Goal: Contribute content: Contribute content

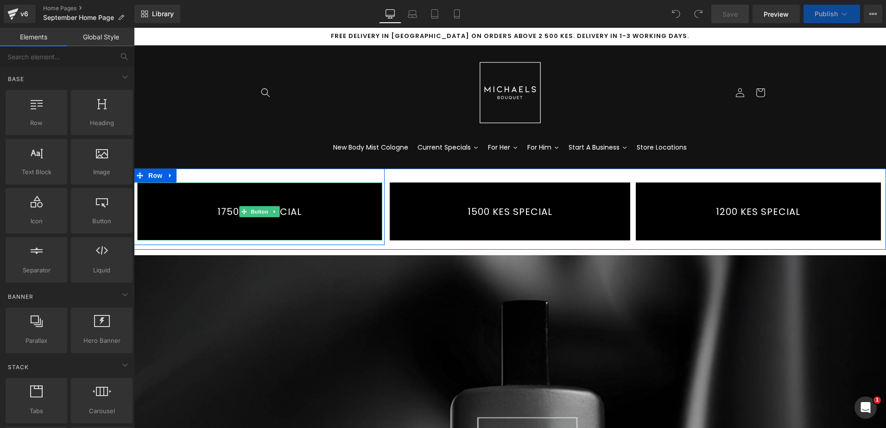
click at [277, 208] on link "1750 KES SPECIAL" at bounding box center [259, 211] width 245 height 58
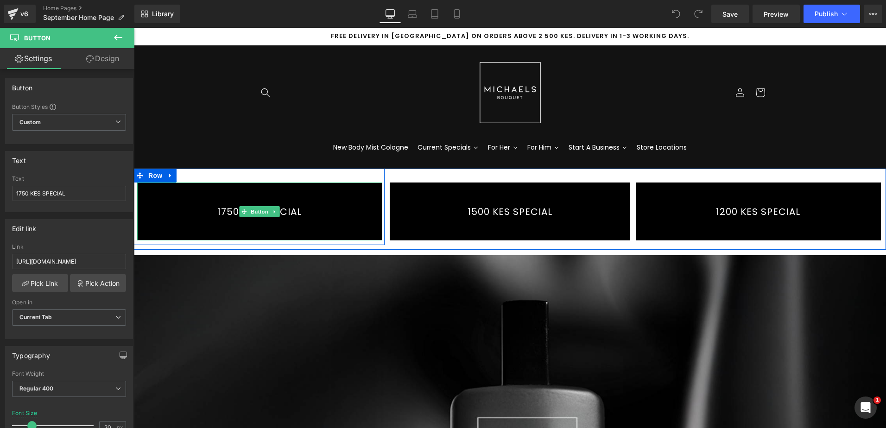
click at [321, 202] on link "1750 KES SPECIAL" at bounding box center [259, 211] width 245 height 58
click at [297, 210] on link "1750 KES SPECIAL" at bounding box center [259, 211] width 245 height 58
click at [352, 217] on link "1750 KES SPECIAL" at bounding box center [259, 211] width 245 height 58
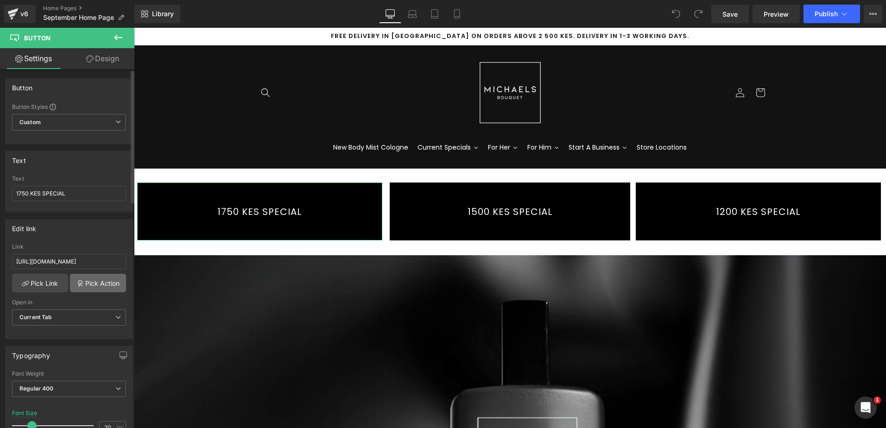
scroll to position [46, 0]
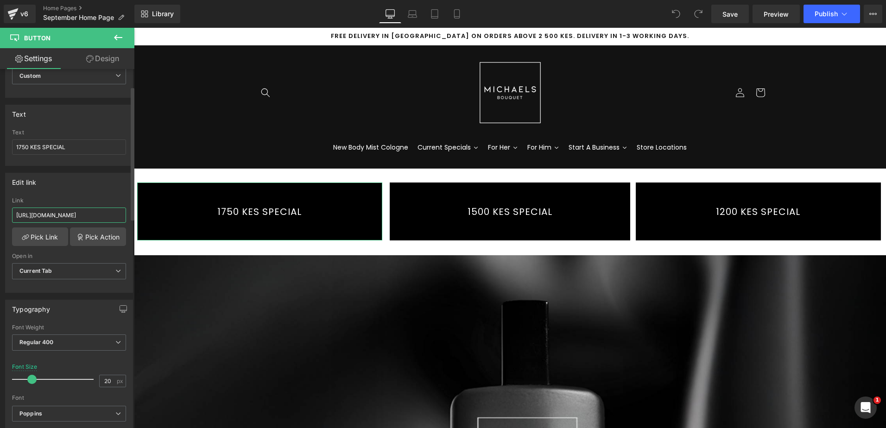
click at [77, 212] on input "[URL][DOMAIN_NAME]" at bounding box center [69, 215] width 114 height 15
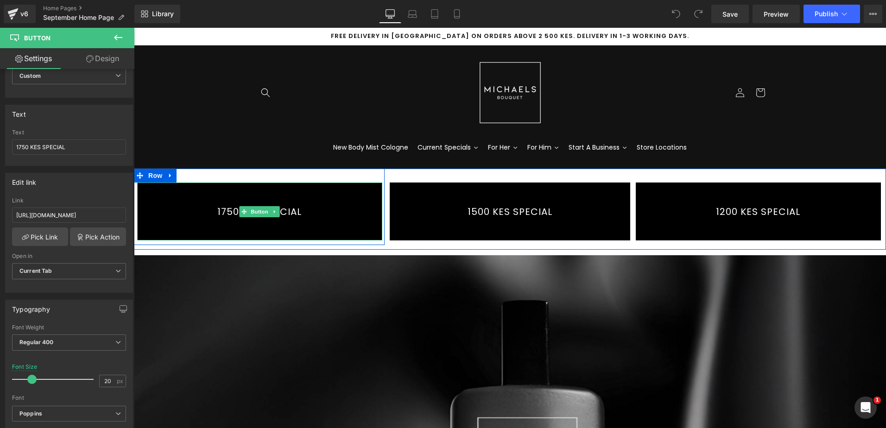
click at [189, 192] on link "1750 KES SPECIAL" at bounding box center [259, 211] width 245 height 58
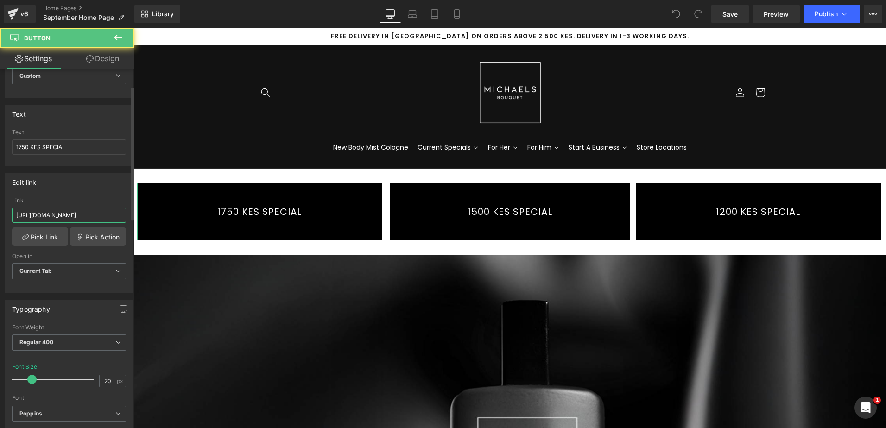
click at [85, 217] on input "[URL][DOMAIN_NAME]" at bounding box center [69, 215] width 114 height 15
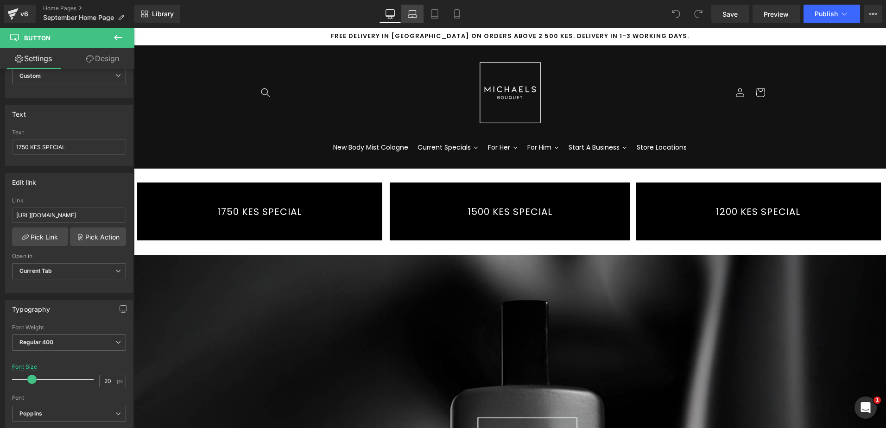
click at [415, 13] on icon at bounding box center [412, 13] width 9 height 9
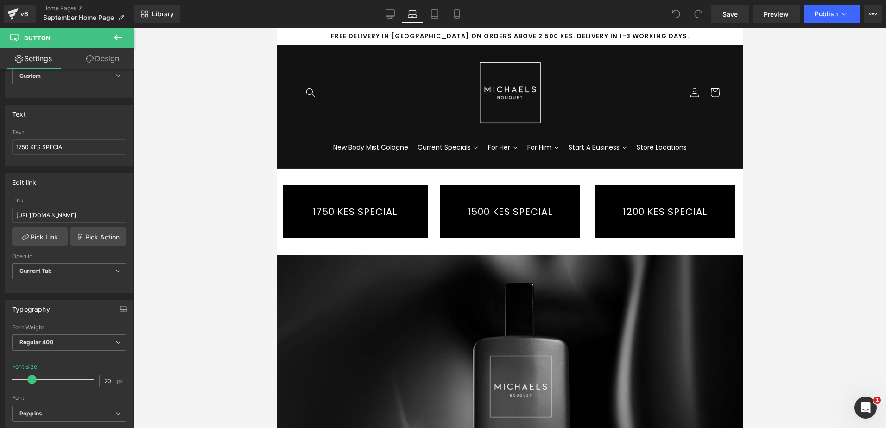
scroll to position [20, 0]
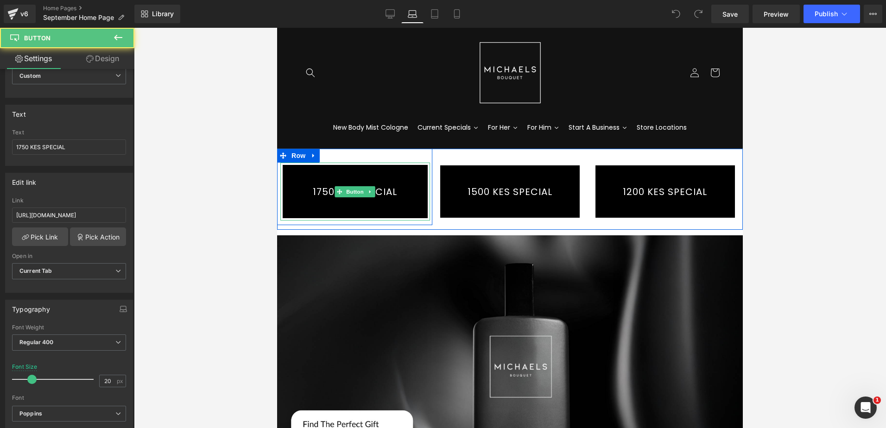
click at [318, 175] on link "1750 KES SPECIAL" at bounding box center [355, 192] width 150 height 58
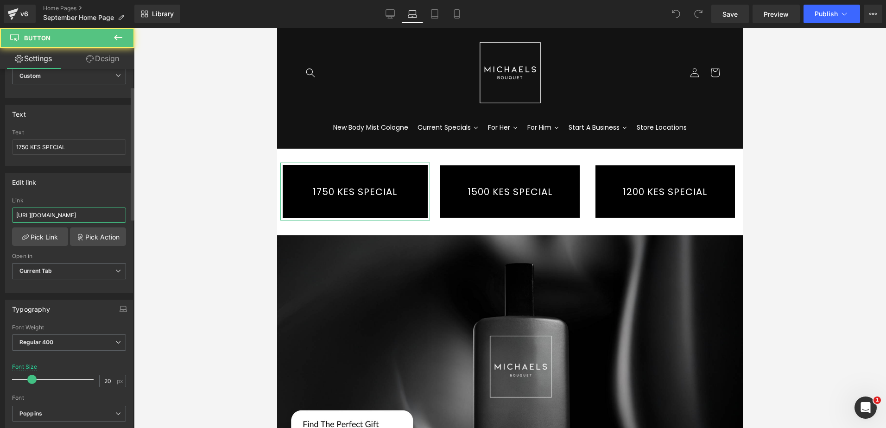
click at [71, 216] on input "[URL][DOMAIN_NAME]" at bounding box center [69, 215] width 114 height 15
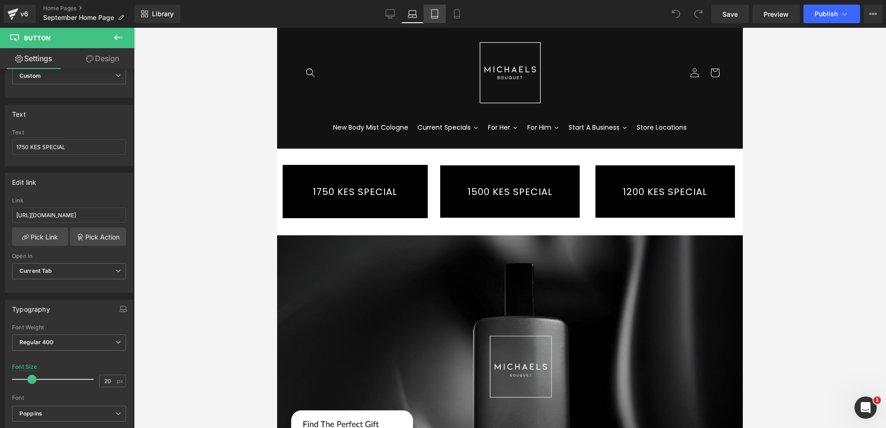
click at [435, 11] on icon at bounding box center [434, 13] width 9 height 9
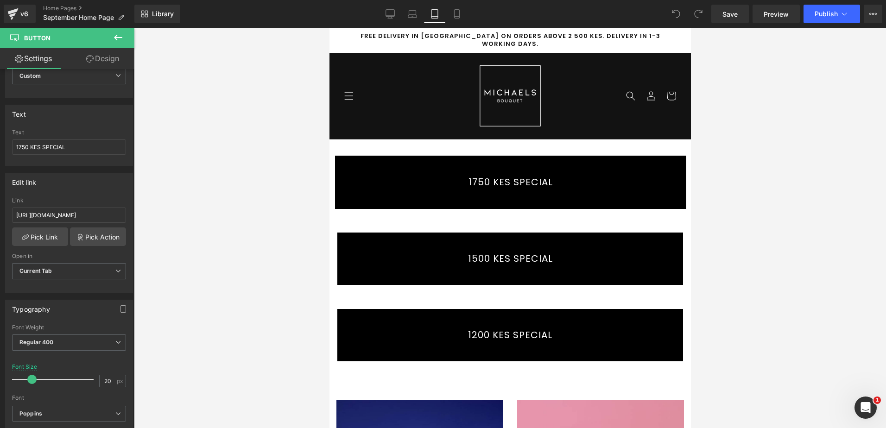
click at [434, 177] on link "1750 KES SPECIAL" at bounding box center [510, 182] width 356 height 58
click at [73, 211] on input "[URL][DOMAIN_NAME]" at bounding box center [69, 215] width 114 height 15
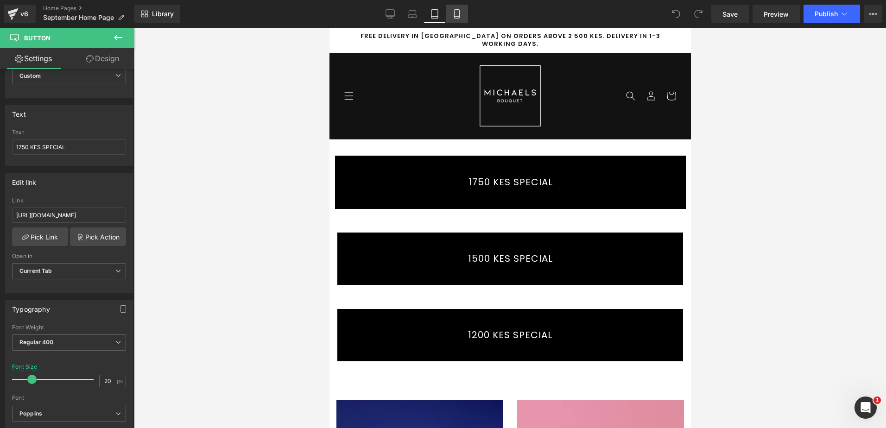
click at [458, 12] on icon at bounding box center [456, 13] width 9 height 9
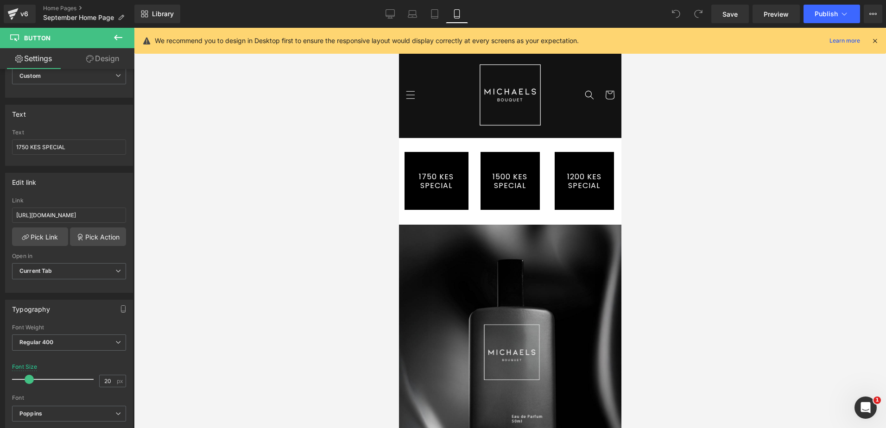
scroll to position [0, 0]
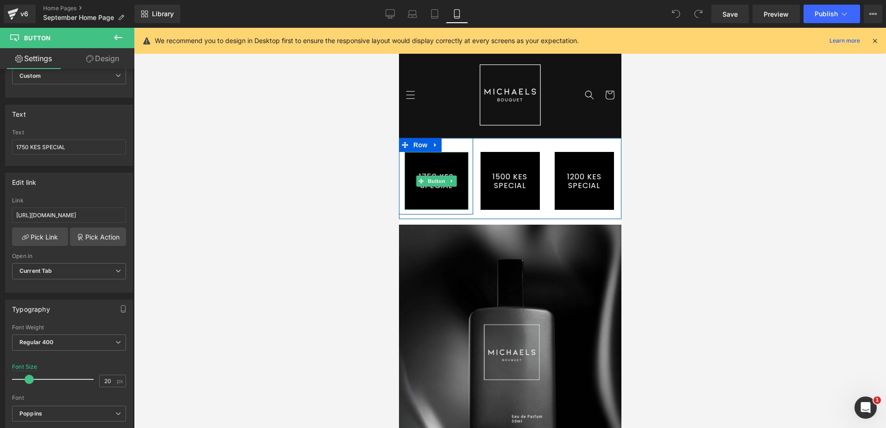
click at [435, 160] on link "1750 KES SPECIAL" at bounding box center [436, 181] width 64 height 58
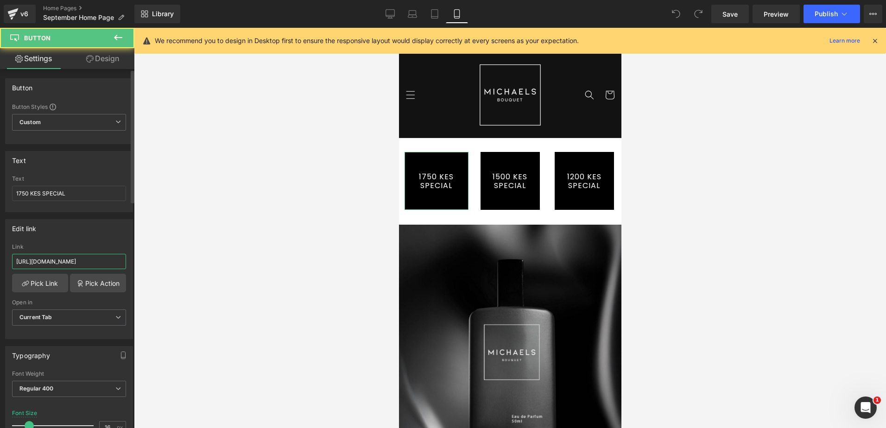
click at [72, 263] on input "[URL][DOMAIN_NAME]" at bounding box center [69, 261] width 114 height 15
click at [257, 214] on div at bounding box center [510, 228] width 752 height 400
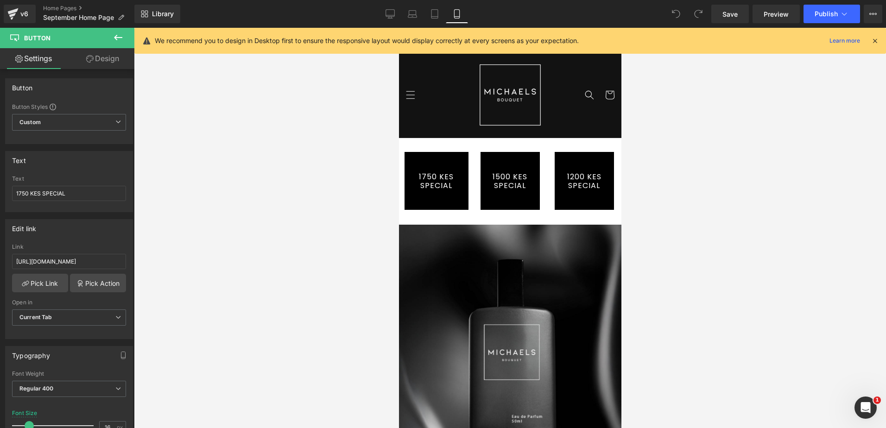
scroll to position [0, 0]
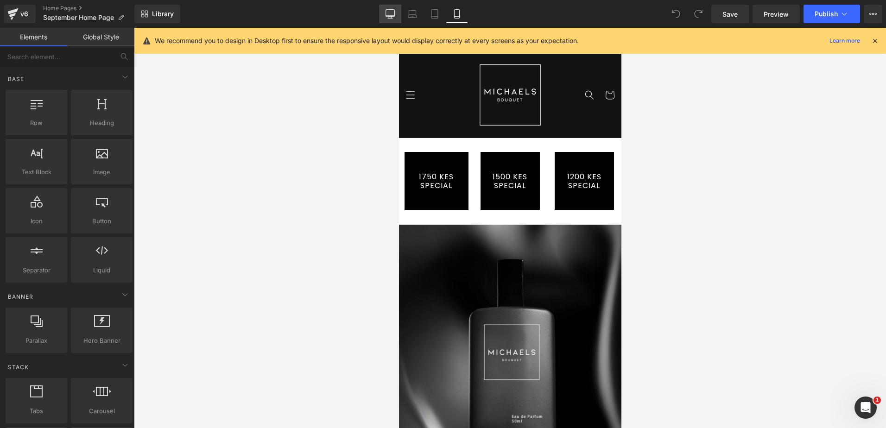
click at [391, 14] on icon at bounding box center [389, 13] width 9 height 9
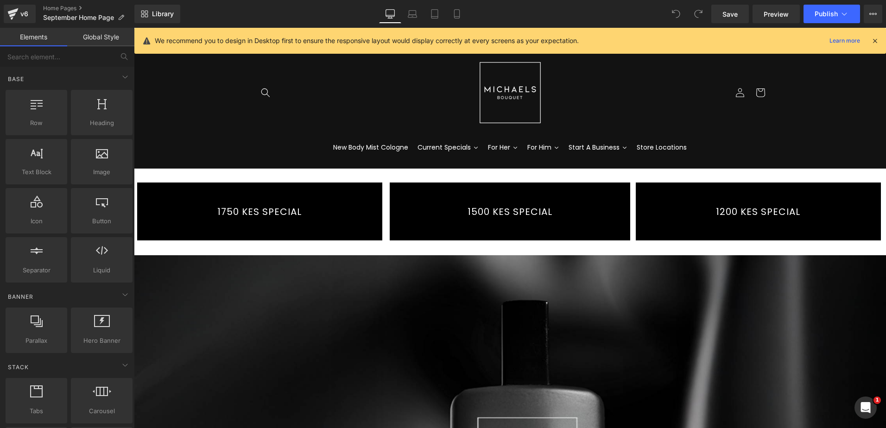
scroll to position [141, 0]
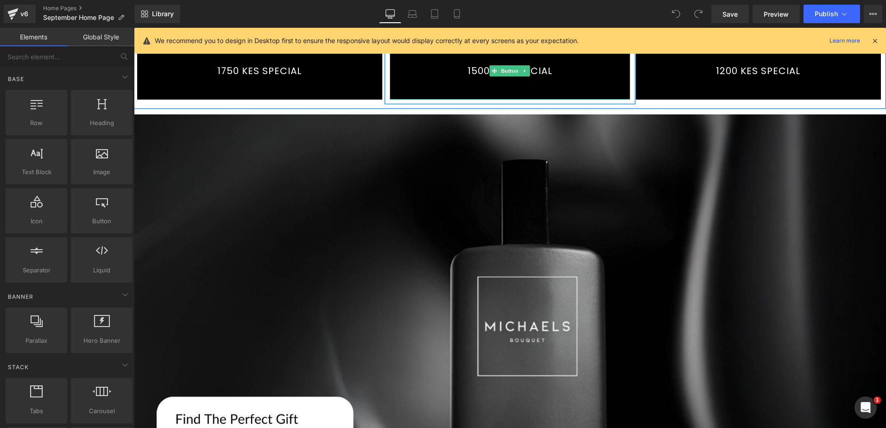
click at [449, 76] on link "1500 KES SPECIAL" at bounding box center [510, 71] width 240 height 58
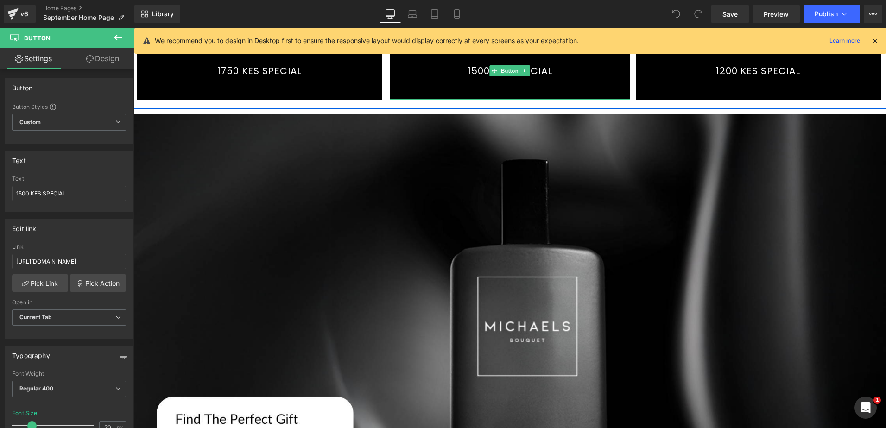
click at [421, 77] on link "1500 KES SPECIAL" at bounding box center [510, 71] width 240 height 58
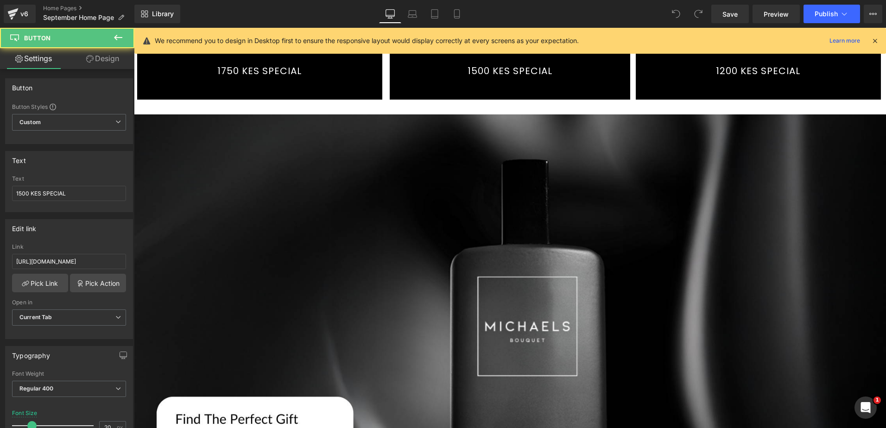
click at [405, 82] on link "1500 KES SPECIAL" at bounding box center [510, 71] width 240 height 58
click at [58, 263] on input "[URL][DOMAIN_NAME]" at bounding box center [69, 261] width 114 height 15
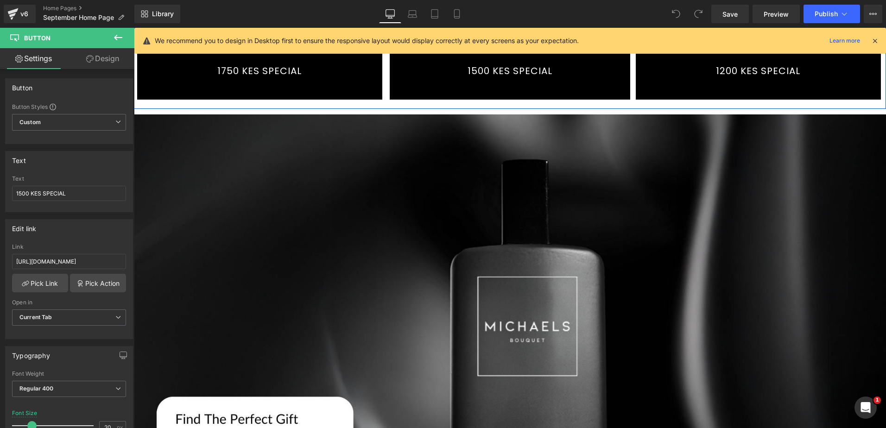
click at [457, 90] on link "1500 KES SPECIAL" at bounding box center [510, 71] width 240 height 58
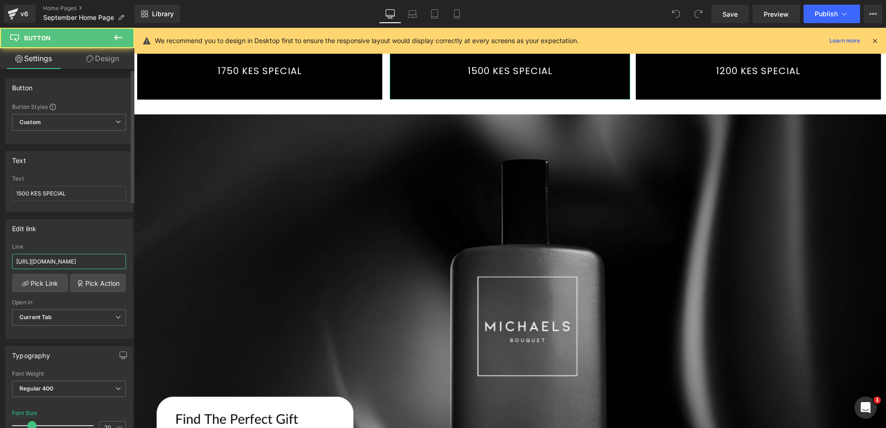
click at [83, 259] on input "[URL][DOMAIN_NAME]" at bounding box center [69, 261] width 114 height 15
paste input "september"
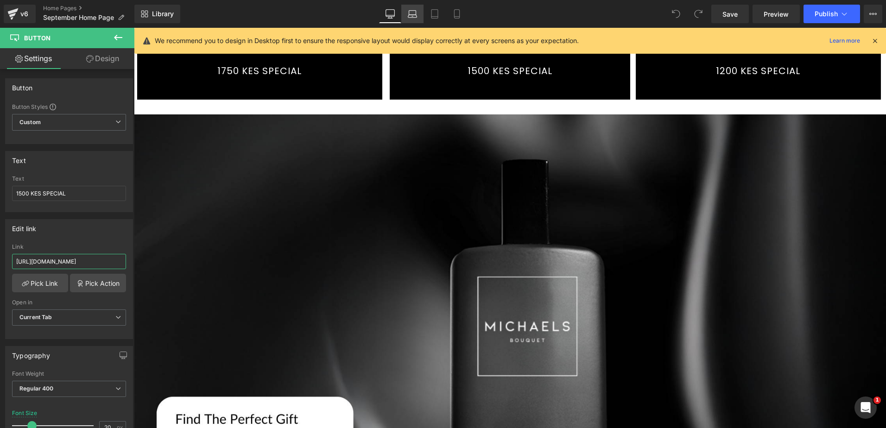
type input "[URL][DOMAIN_NAME]"
click at [417, 15] on link "Laptop" at bounding box center [412, 14] width 22 height 19
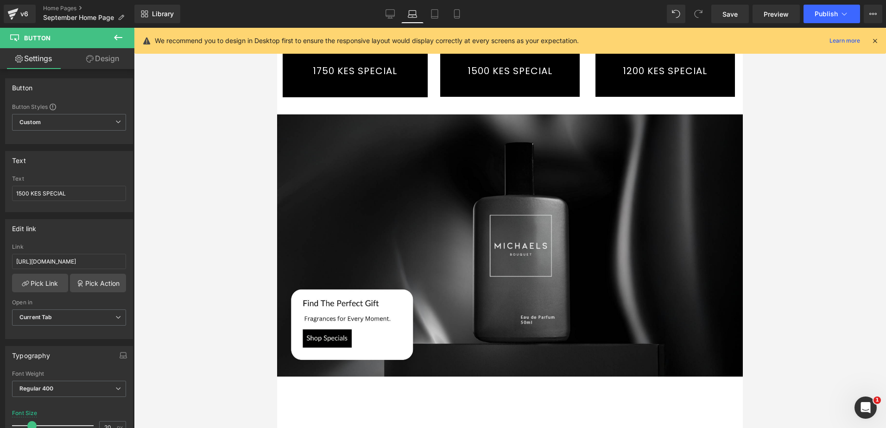
click at [480, 87] on link "1500 KES SPECIAL" at bounding box center [509, 71] width 145 height 58
click at [84, 261] on input "[URL][DOMAIN_NAME]" at bounding box center [69, 261] width 114 height 15
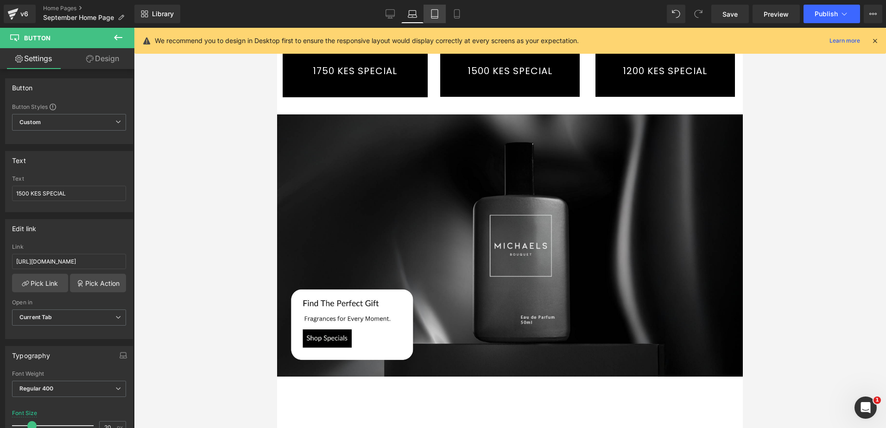
click at [439, 15] on icon at bounding box center [434, 13] width 9 height 9
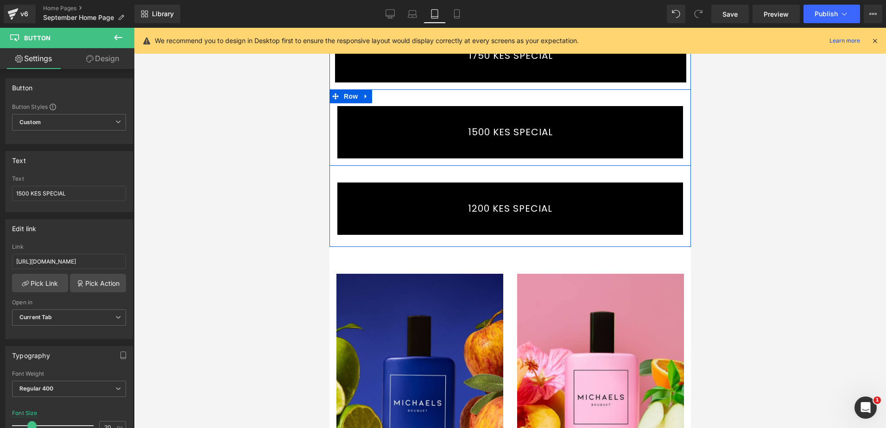
scroll to position [88, 0]
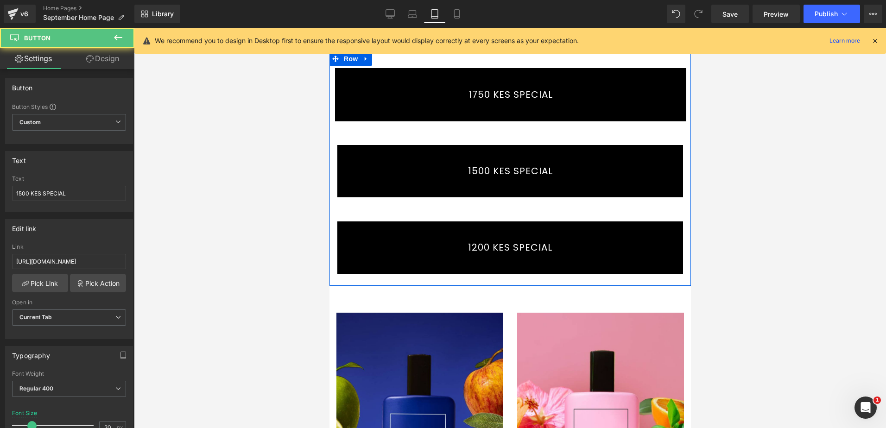
click at [427, 178] on link "1500 KES SPECIAL" at bounding box center [509, 171] width 351 height 58
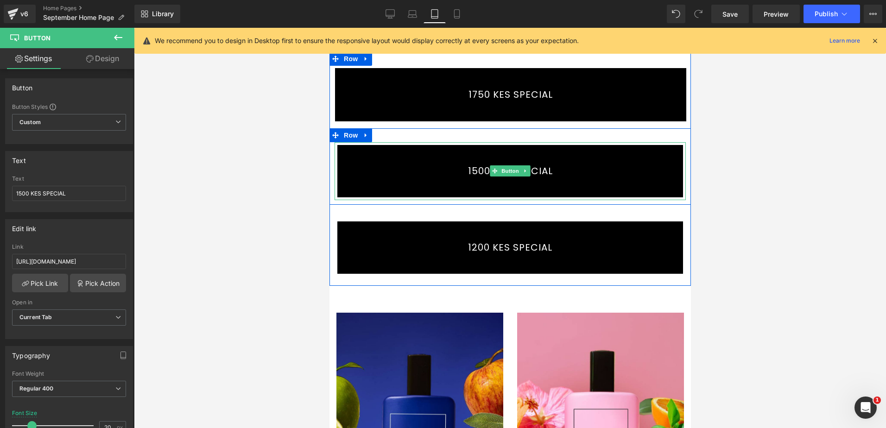
click at [388, 158] on link "1500 KES SPECIAL" at bounding box center [509, 171] width 351 height 58
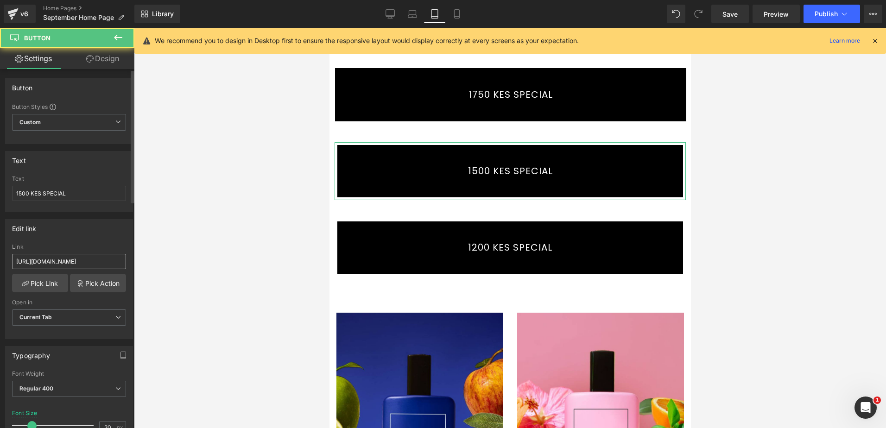
click at [70, 264] on input "[URL][DOMAIN_NAME]" at bounding box center [69, 261] width 114 height 15
click at [453, 13] on icon at bounding box center [456, 13] width 9 height 9
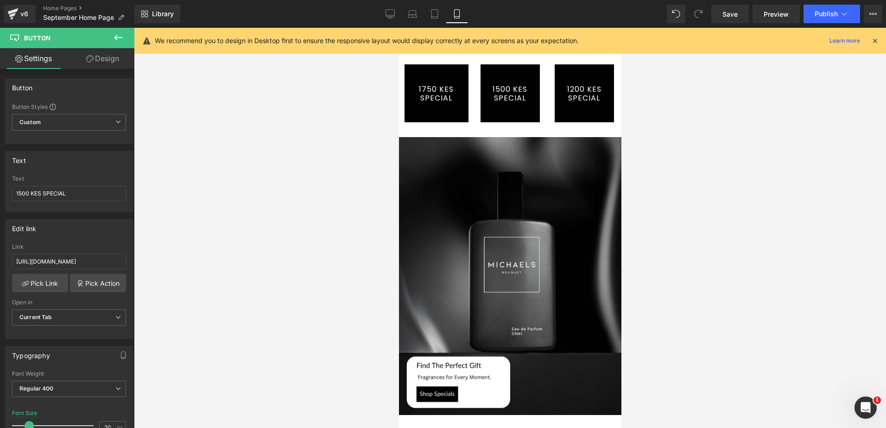
scroll to position [0, 0]
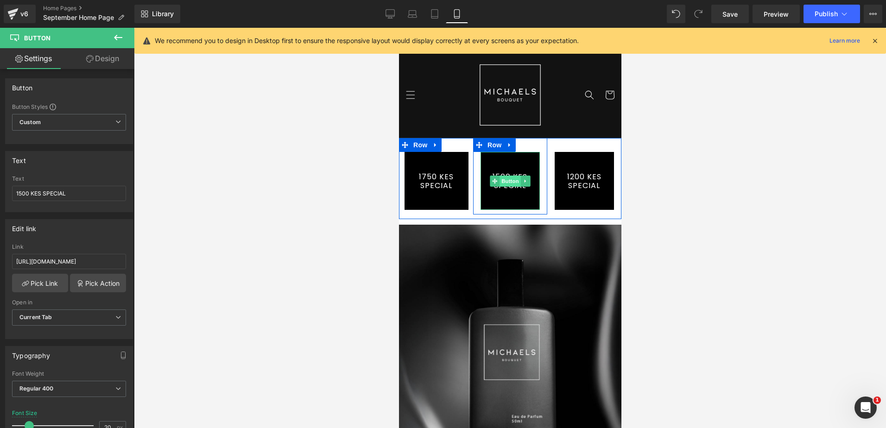
click at [501, 183] on span "Button" at bounding box center [509, 181] width 21 height 11
click at [502, 196] on link "1500 KES SPECIAL" at bounding box center [509, 181] width 59 height 58
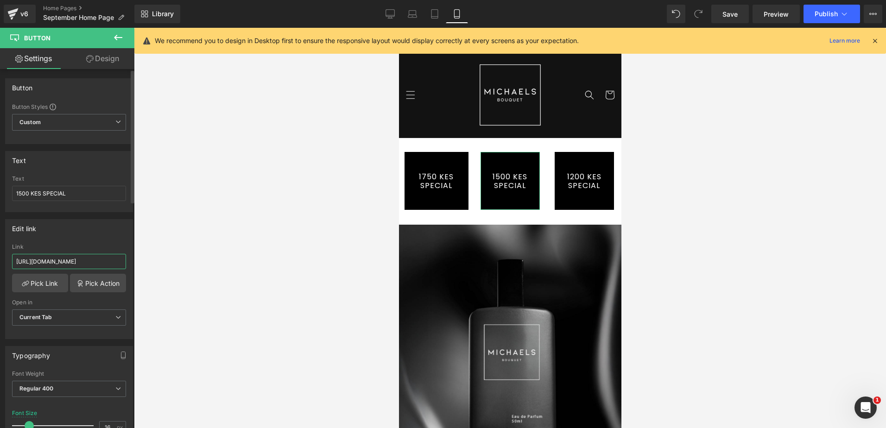
click at [90, 261] on input "[URL][DOMAIN_NAME]" at bounding box center [69, 261] width 114 height 15
paste input "september"
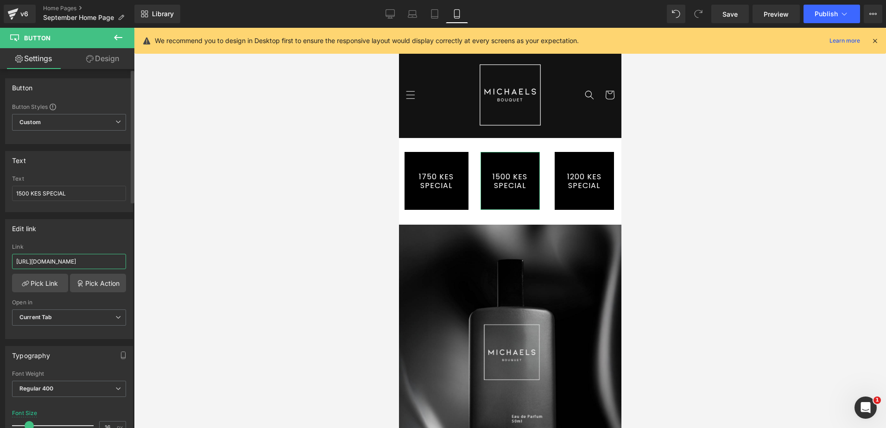
scroll to position [0, 108]
type input "[URL][DOMAIN_NAME]"
drag, startPoint x: 391, startPoint y: 11, endPoint x: 397, endPoint y: 16, distance: 8.5
click at [392, 11] on icon at bounding box center [389, 13] width 9 height 9
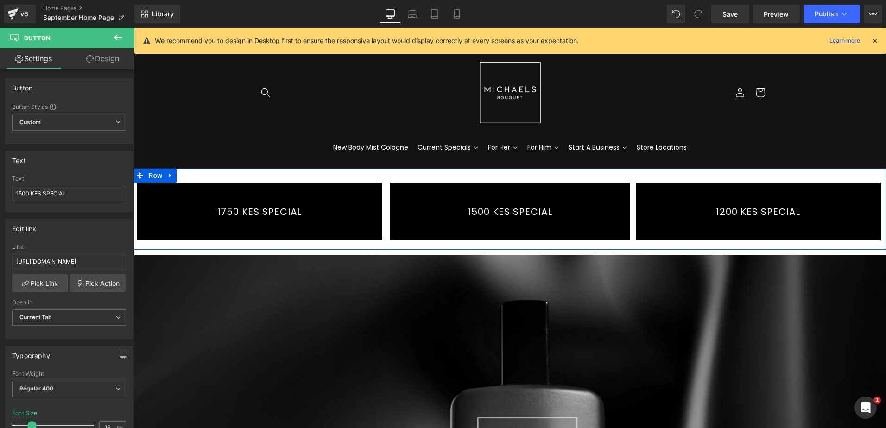
click at [718, 208] on link "1200 KES SPECIAL" at bounding box center [757, 211] width 245 height 58
click at [685, 205] on link "1200 KES SPECIAL" at bounding box center [757, 211] width 245 height 58
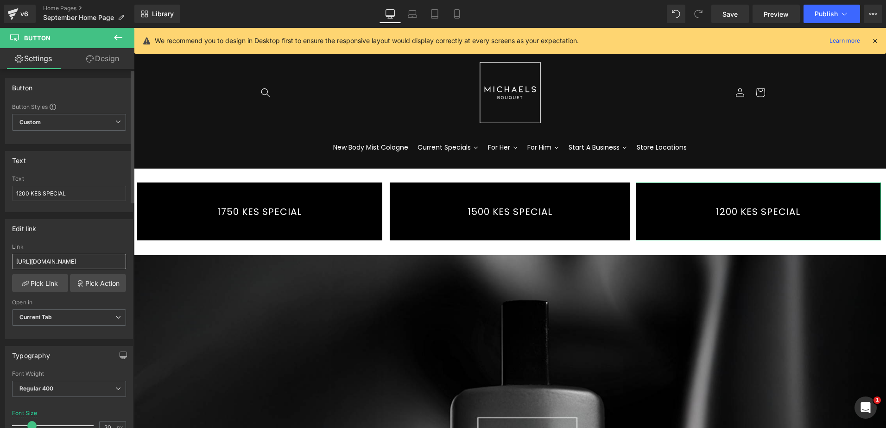
click at [60, 261] on input "[URL][DOMAIN_NAME]" at bounding box center [69, 261] width 114 height 15
type input "[URL][DOMAIN_NAME]"
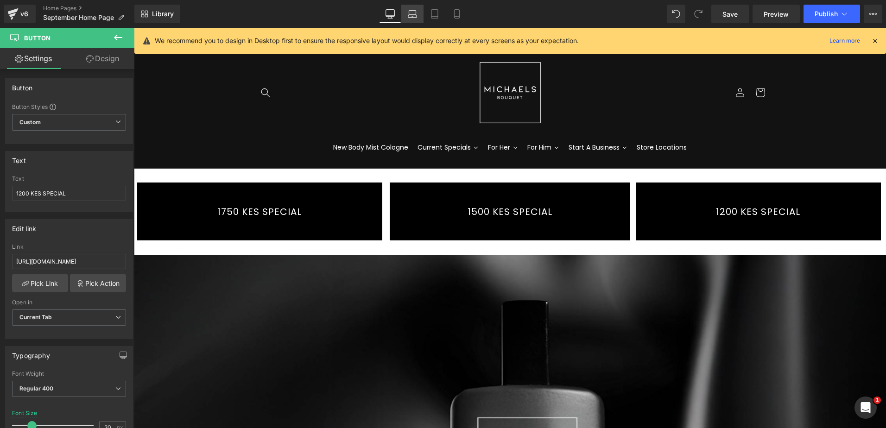
scroll to position [0, 0]
click at [415, 12] on icon at bounding box center [412, 13] width 9 height 9
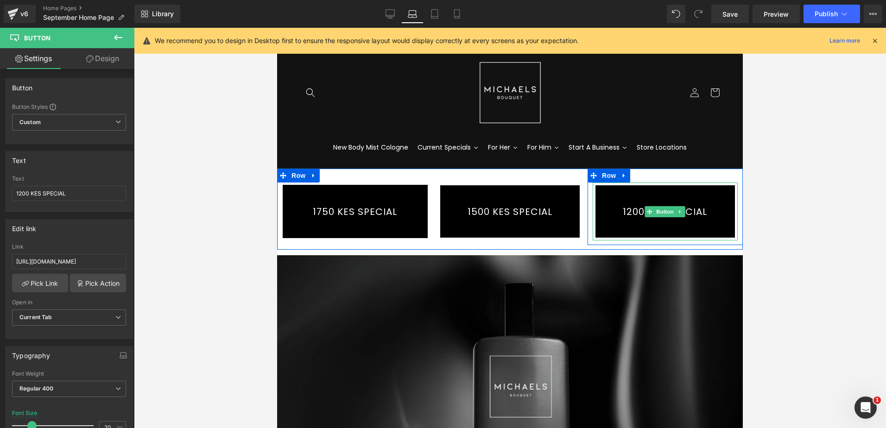
click at [631, 204] on link "1200 KES SPECIAL" at bounding box center [664, 211] width 145 height 58
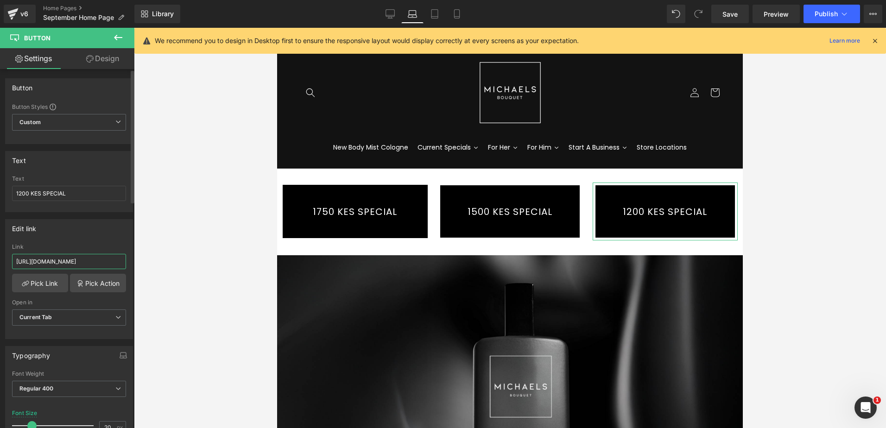
click at [77, 259] on input "[URL][DOMAIN_NAME]" at bounding box center [69, 261] width 114 height 15
click at [432, 8] on link "Tablet" at bounding box center [434, 14] width 22 height 19
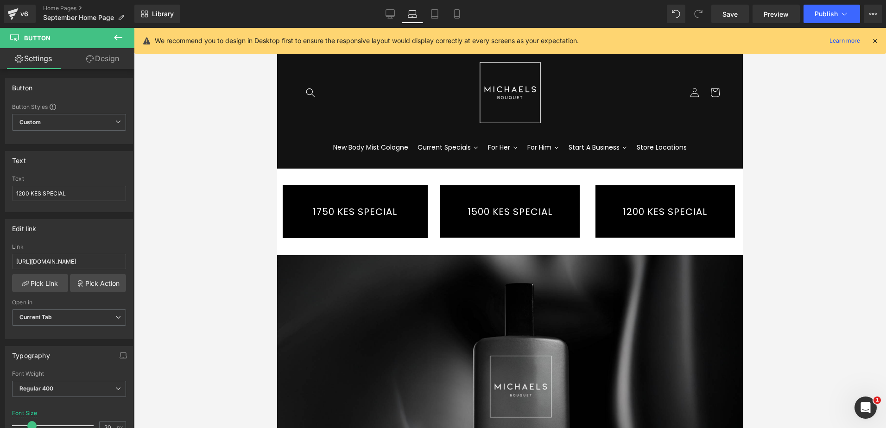
scroll to position [116, 0]
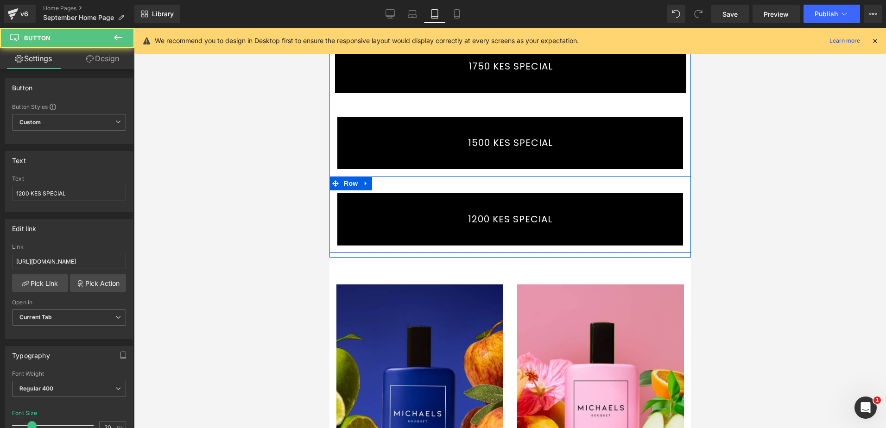
click at [518, 191] on link "1200 KES SPECIAL" at bounding box center [509, 219] width 351 height 58
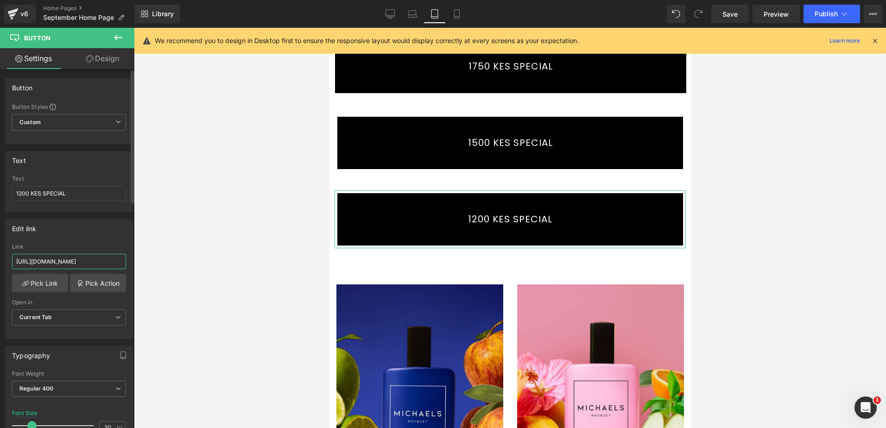
click at [74, 262] on input "[URL][DOMAIN_NAME]" at bounding box center [69, 261] width 114 height 15
click at [453, 14] on icon at bounding box center [456, 13] width 9 height 9
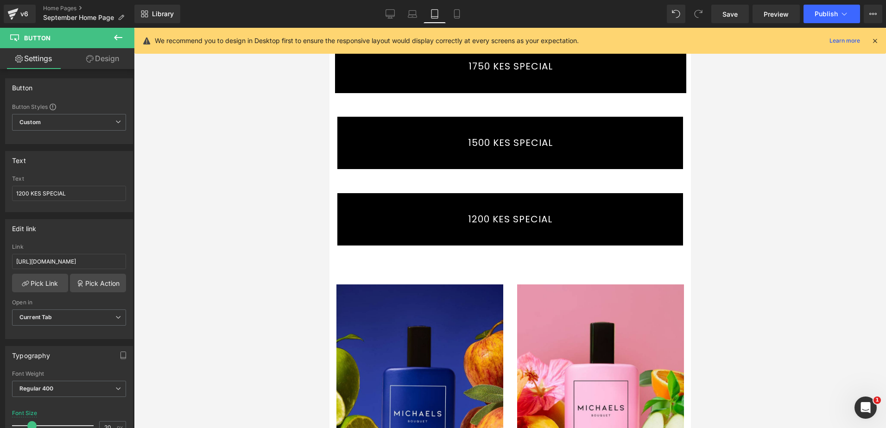
scroll to position [0, 0]
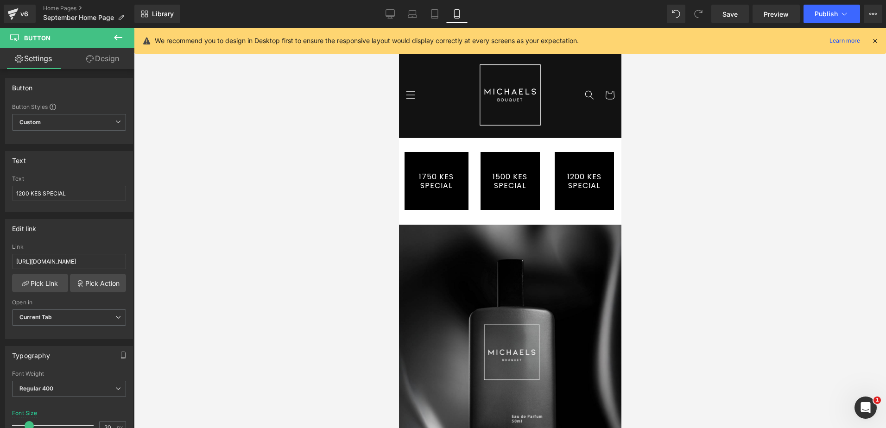
click at [577, 170] on link "1200 KES SPECIAL" at bounding box center [583, 181] width 59 height 58
click at [64, 261] on input "[URL][DOMAIN_NAME]" at bounding box center [69, 261] width 114 height 15
click at [65, 261] on input "[URL][DOMAIN_NAME]" at bounding box center [69, 261] width 114 height 15
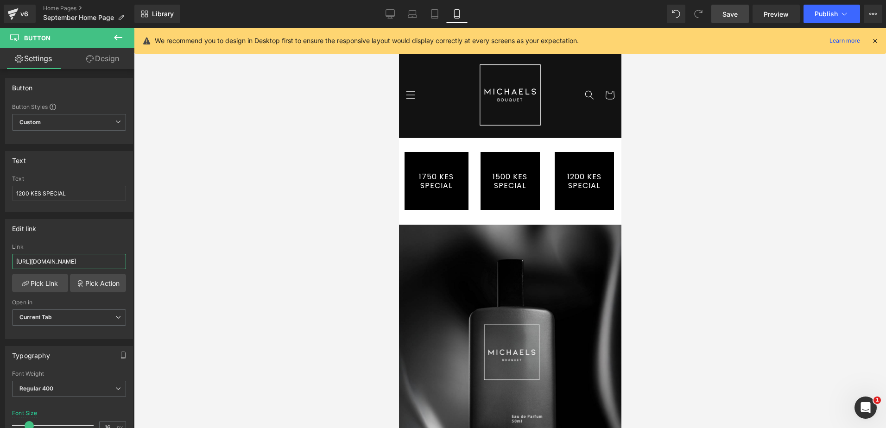
type input "[URL][DOMAIN_NAME]"
click at [737, 10] on span "Save" at bounding box center [729, 14] width 15 height 10
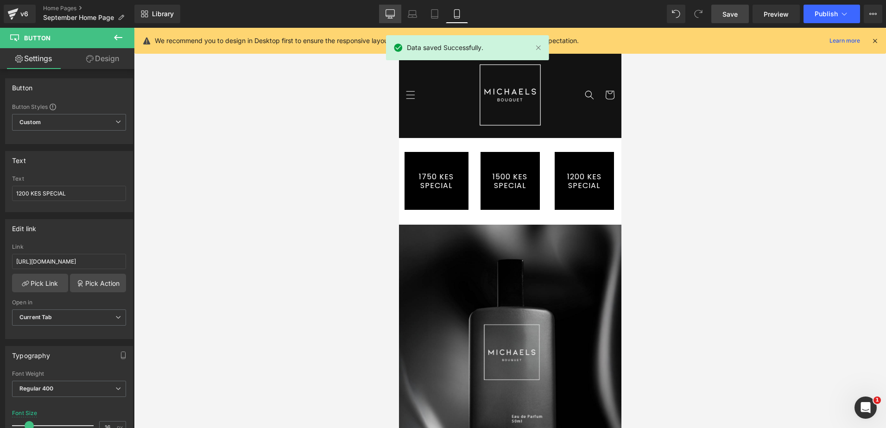
click at [388, 13] on icon at bounding box center [389, 13] width 9 height 9
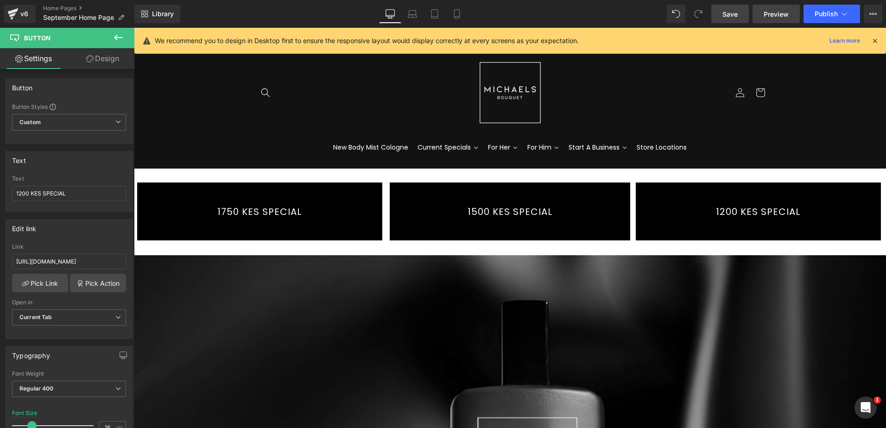
click at [768, 14] on span "Preview" at bounding box center [775, 14] width 25 height 10
click at [837, 14] on button "Publish" at bounding box center [831, 14] width 57 height 19
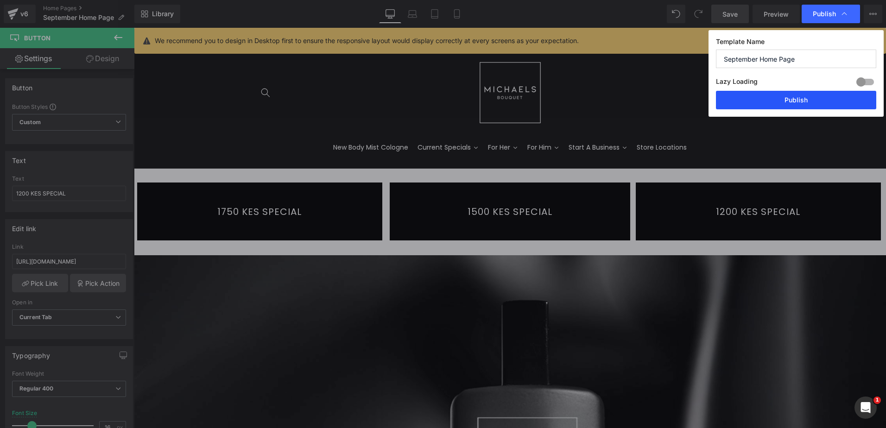
click at [805, 101] on button "Publish" at bounding box center [796, 100] width 160 height 19
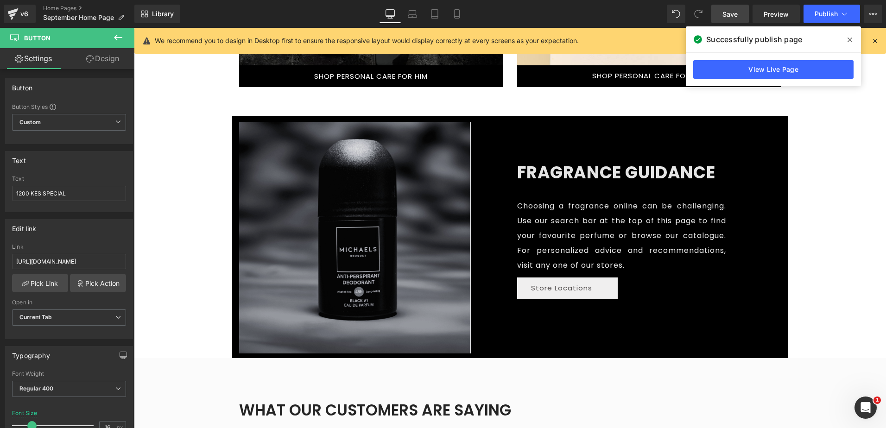
scroll to position [1204, 0]
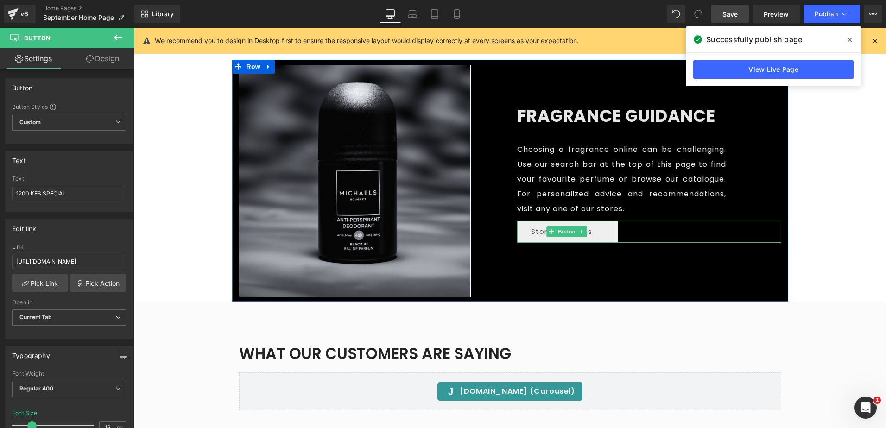
click at [579, 231] on icon at bounding box center [581, 232] width 5 height 6
click at [573, 228] on link at bounding box center [577, 231] width 10 height 11
click at [608, 233] on link "Store Locations" at bounding box center [567, 232] width 101 height 22
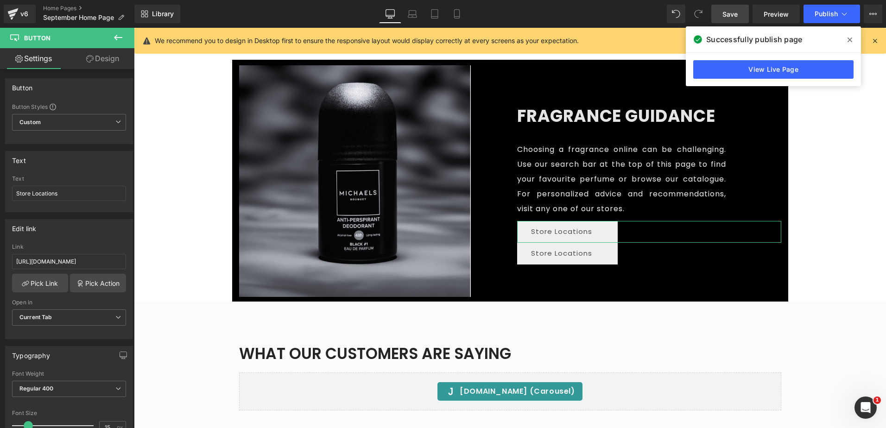
click at [110, 62] on link "Design" at bounding box center [102, 58] width 67 height 21
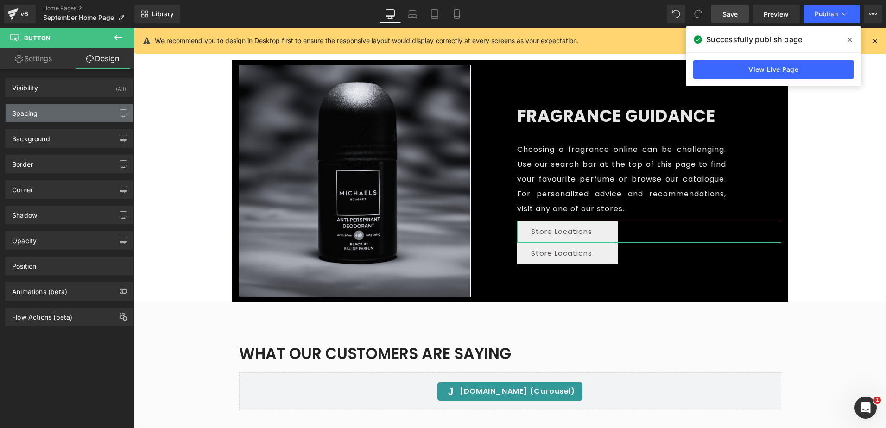
click at [72, 108] on div "Spacing" at bounding box center [69, 113] width 127 height 18
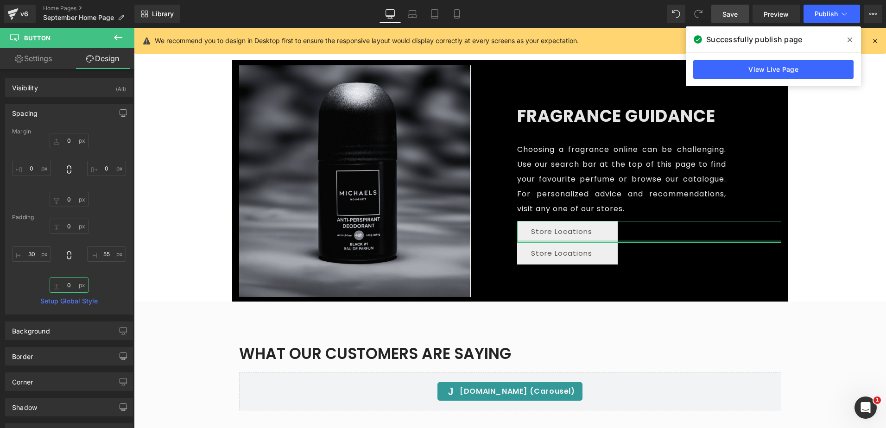
click at [69, 286] on input "0" at bounding box center [69, 284] width 39 height 15
type input "1"
click at [65, 198] on input "0" at bounding box center [69, 199] width 39 height 15
type input "10"
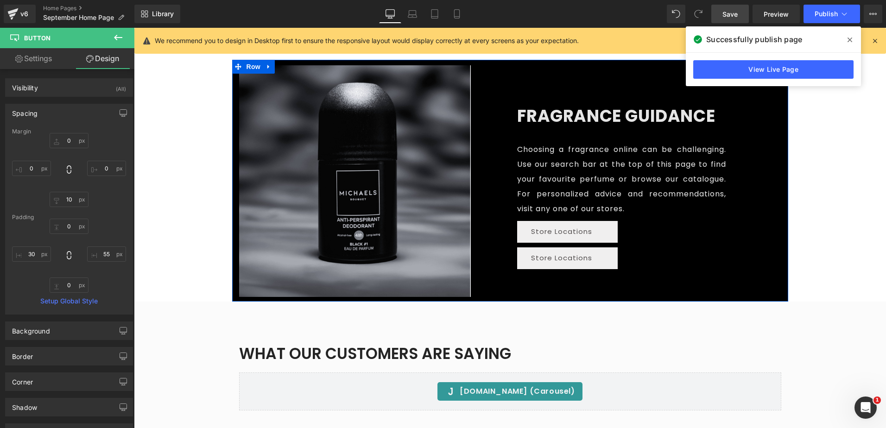
click at [690, 269] on div "Image FRAGRANCE GUIDANCE Heading FRAGRANCE GUIDANCE Heading Choosing a fragranc…" at bounding box center [510, 181] width 556 height 242
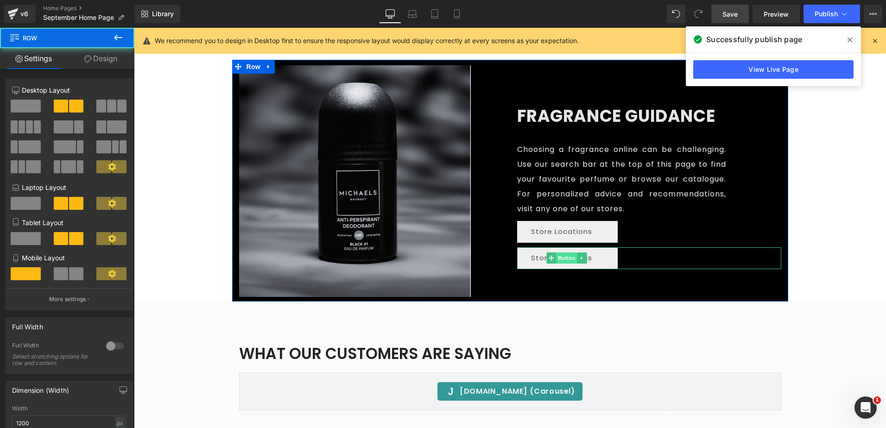
click at [564, 256] on span "Button" at bounding box center [566, 257] width 21 height 11
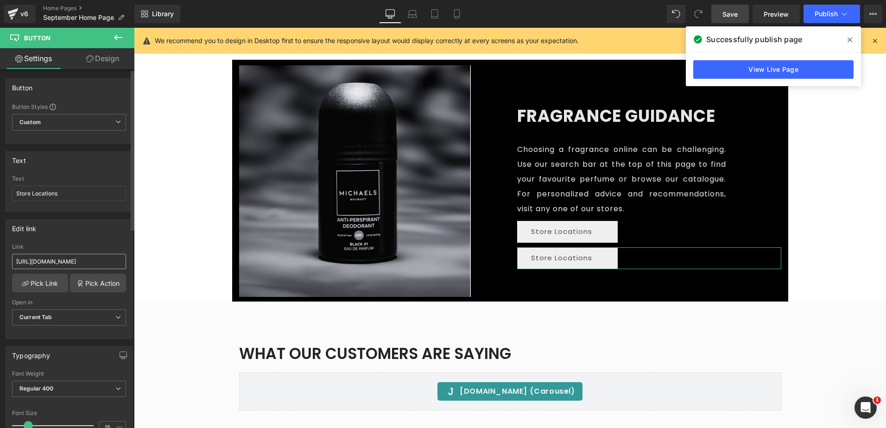
click at [60, 259] on input "[URL][DOMAIN_NAME]" at bounding box center [69, 261] width 114 height 15
type input "[URL][DOMAIN_NAME]"
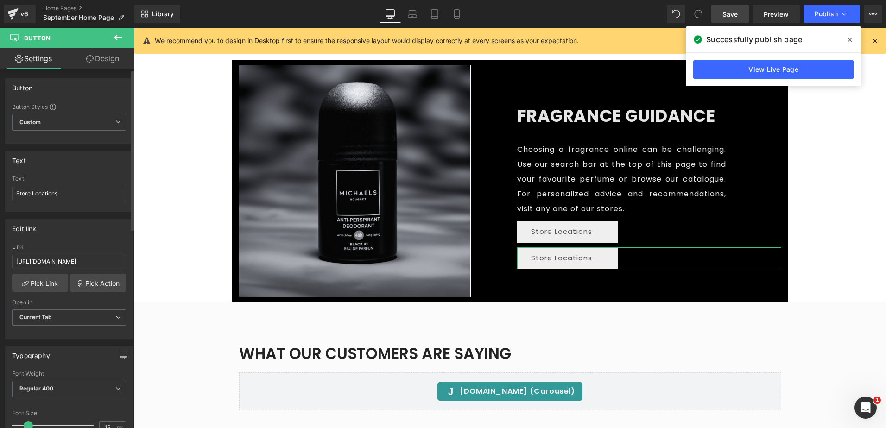
scroll to position [0, 0]
click at [75, 236] on div "Edit link" at bounding box center [69, 229] width 127 height 18
click at [49, 284] on link "Pick Link" at bounding box center [40, 283] width 56 height 19
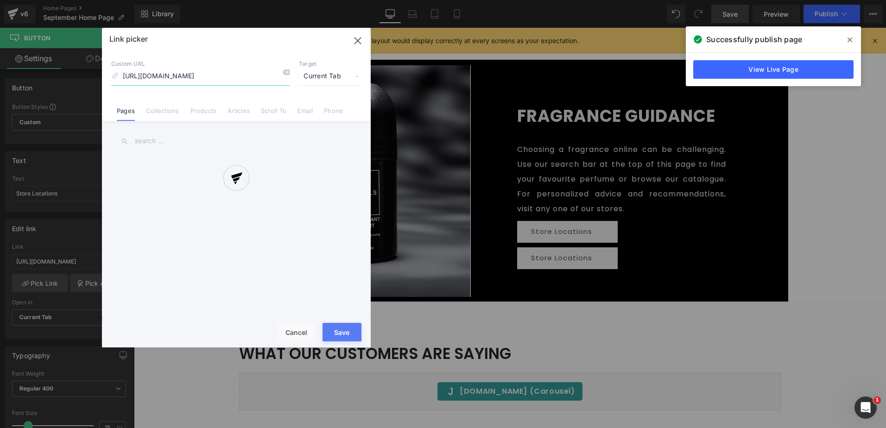
scroll to position [0, 172]
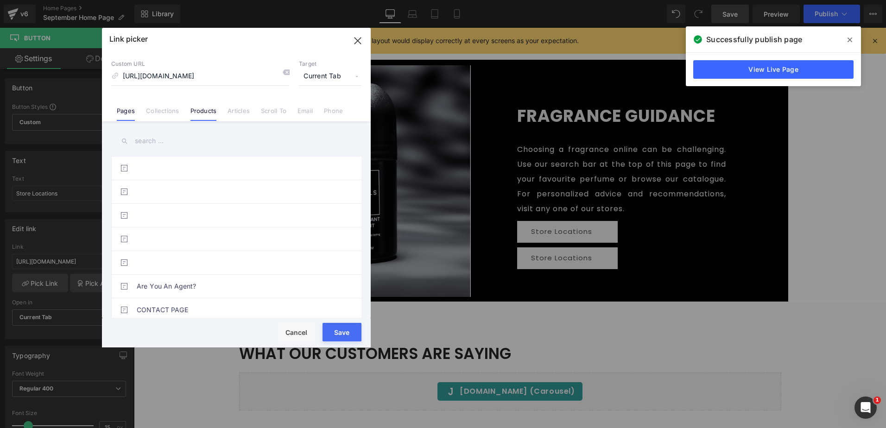
click at [208, 114] on link "Products" at bounding box center [203, 114] width 26 height 14
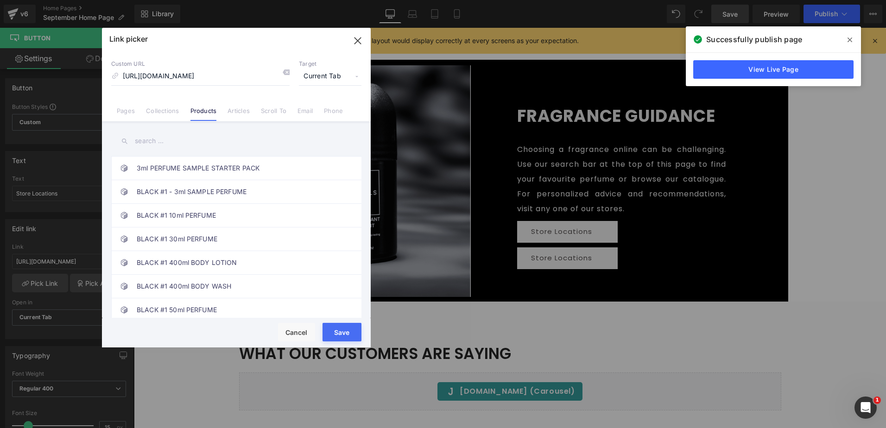
click at [155, 141] on input "text" at bounding box center [236, 141] width 250 height 21
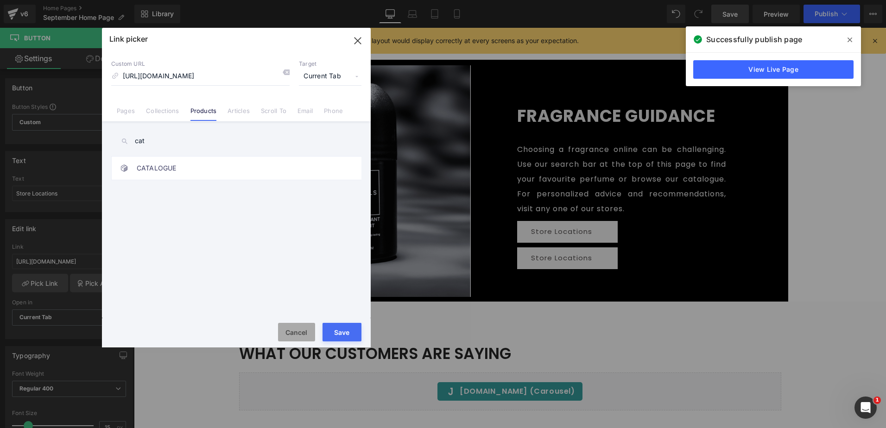
type input "cat"
click at [287, 333] on button "Cancel" at bounding box center [296, 332] width 37 height 19
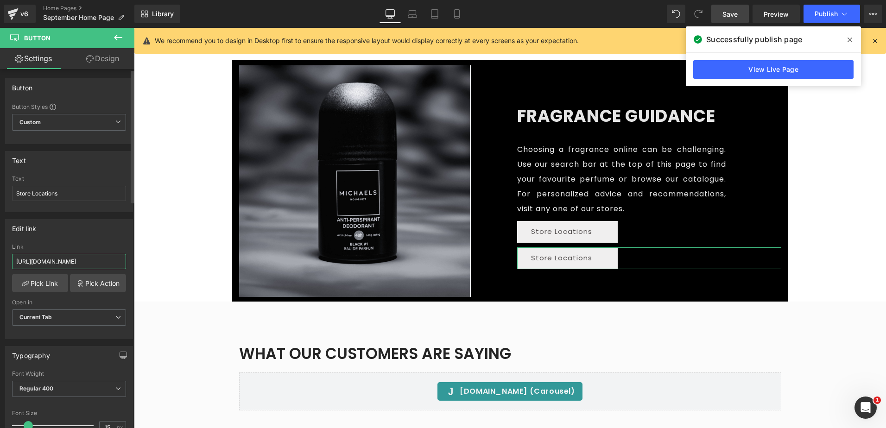
click at [68, 261] on input "[URL][DOMAIN_NAME]" at bounding box center [69, 261] width 114 height 15
drag, startPoint x: 61, startPoint y: 194, endPoint x: 0, endPoint y: 194, distance: 61.1
click at [0, 194] on div "Text Store Locations Text Store Locations" at bounding box center [69, 178] width 138 height 68
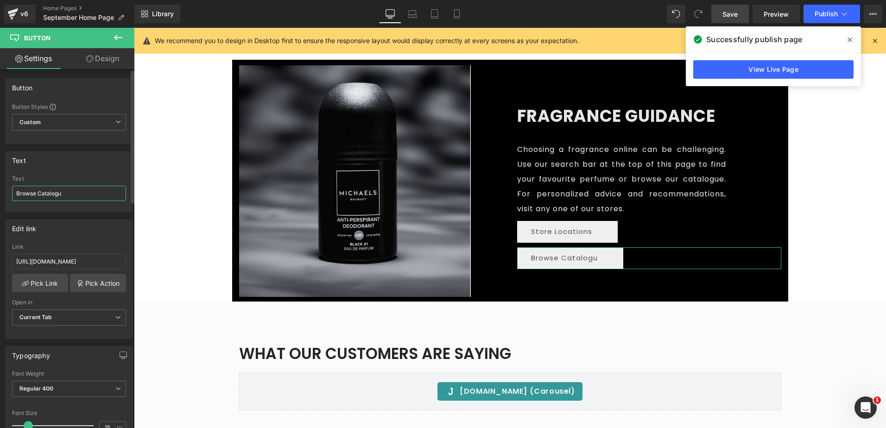
type input "Browse Catalogue"
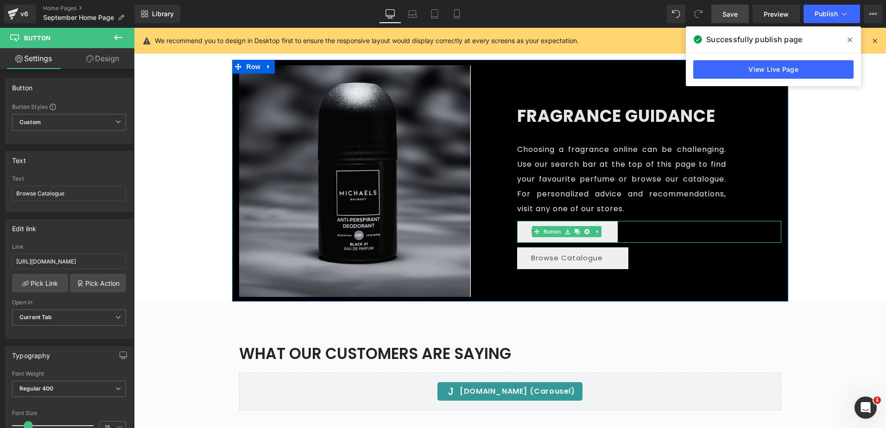
click at [610, 229] on link "Store Locations" at bounding box center [567, 232] width 101 height 22
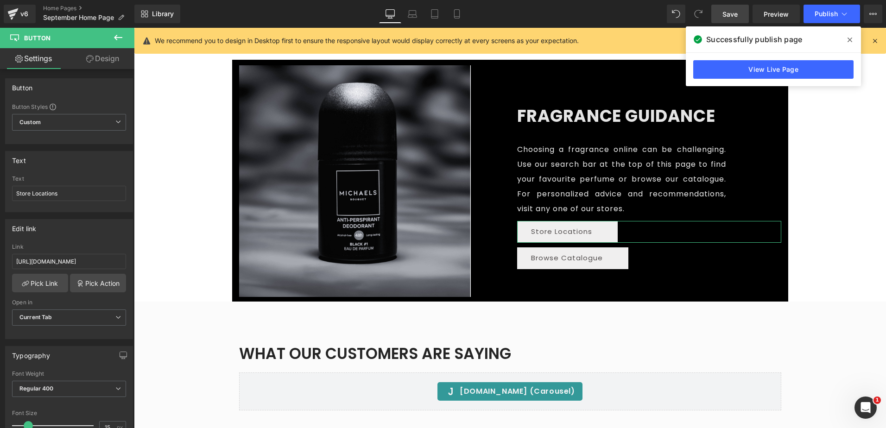
click at [112, 58] on link "Design" at bounding box center [102, 58] width 67 height 21
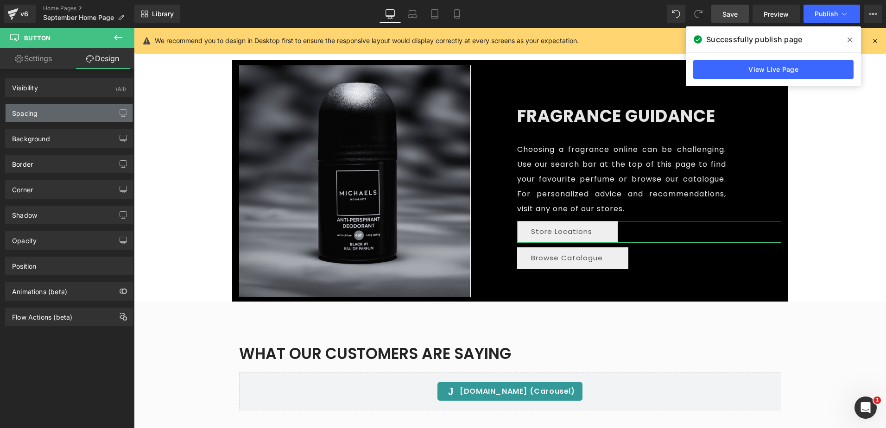
click at [88, 118] on div "Spacing" at bounding box center [69, 113] width 127 height 18
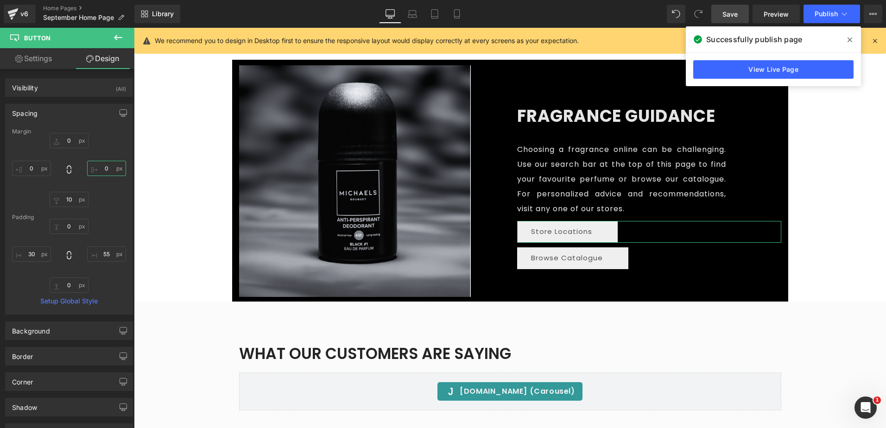
click at [107, 169] on input "0" at bounding box center [106, 168] width 39 height 15
click at [104, 253] on input "55" at bounding box center [106, 253] width 39 height 15
type input "6"
type input "55"
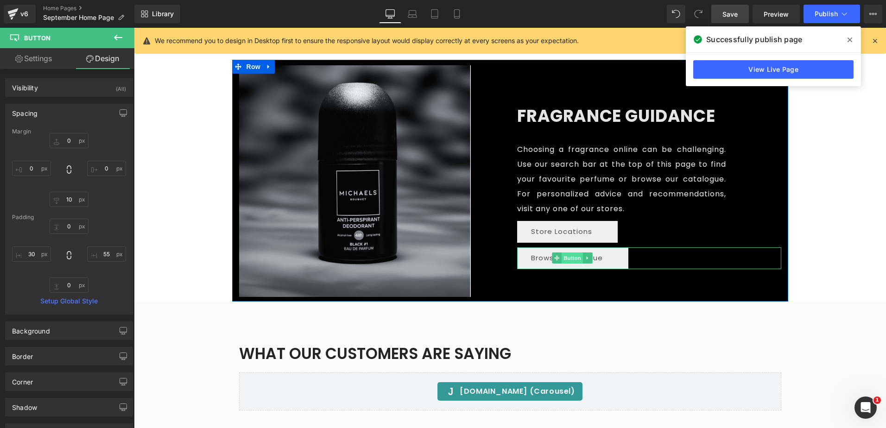
click at [571, 258] on span "Button" at bounding box center [571, 257] width 21 height 11
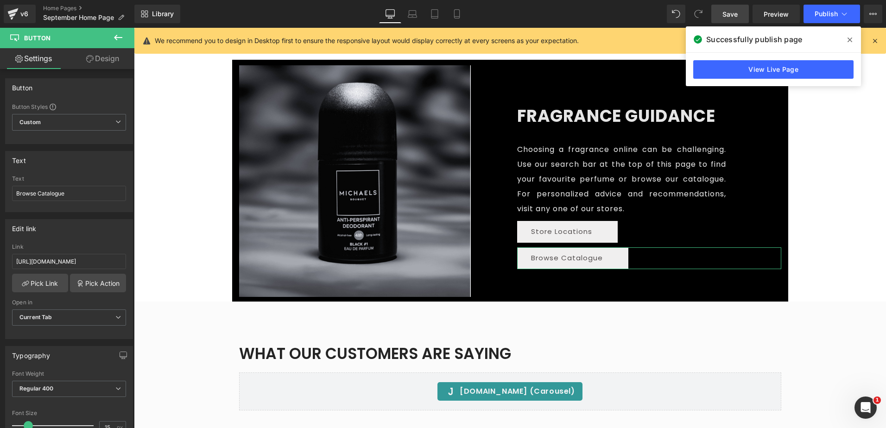
click at [118, 55] on link "Design" at bounding box center [102, 58] width 67 height 21
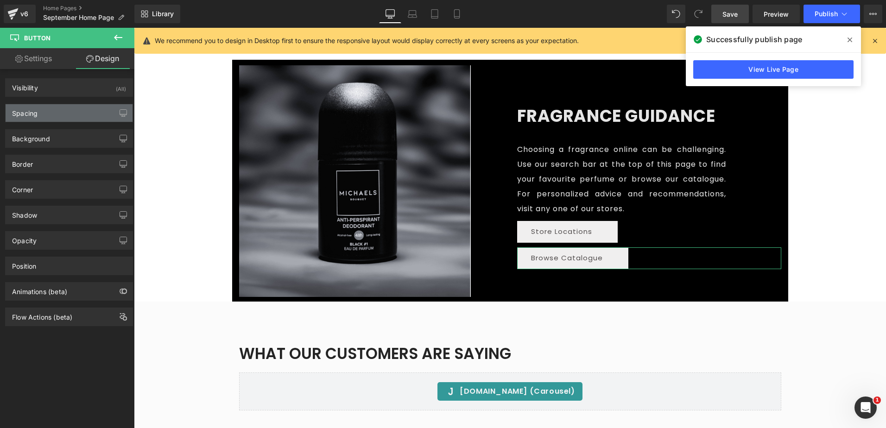
click at [99, 113] on div "Spacing" at bounding box center [69, 113] width 127 height 18
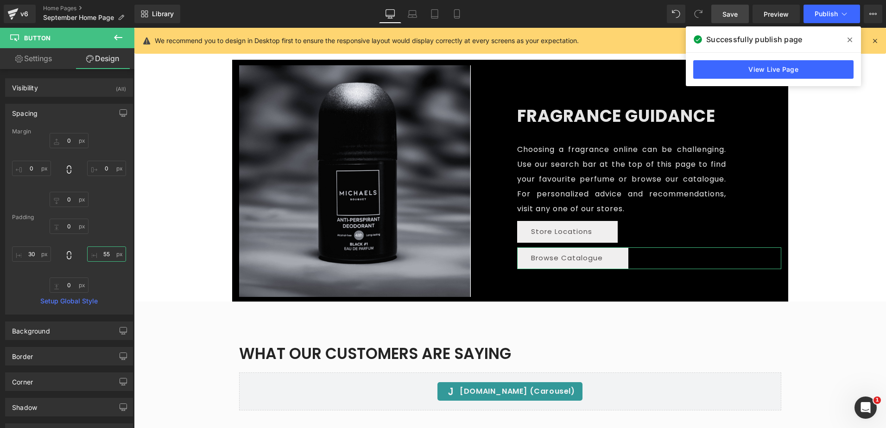
click at [104, 251] on input "text" at bounding box center [106, 253] width 39 height 15
type input "30"
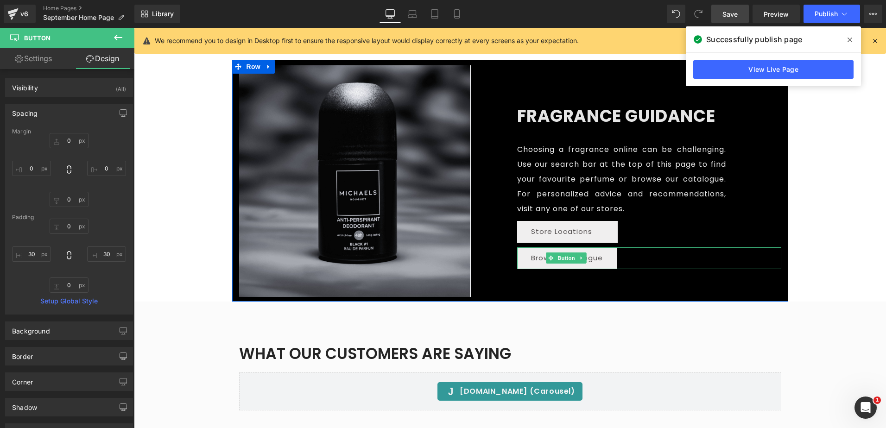
click at [593, 259] on link "Browse Catalogue" at bounding box center [567, 258] width 100 height 22
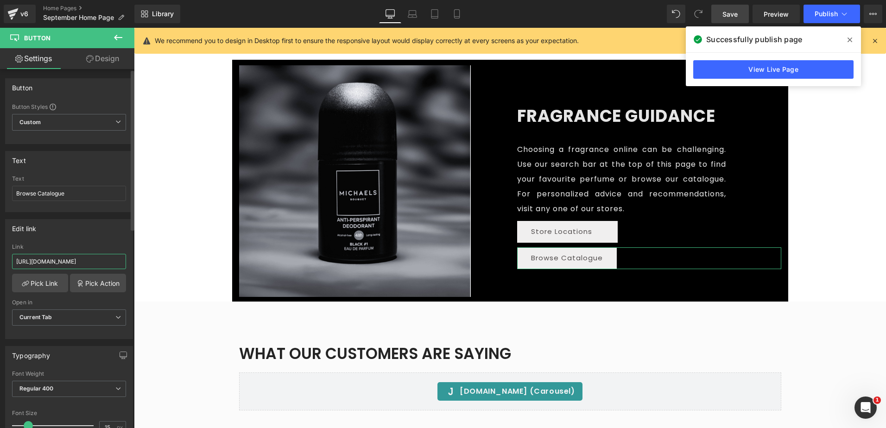
click at [81, 259] on input "[URL][DOMAIN_NAME]" at bounding box center [69, 261] width 114 height 15
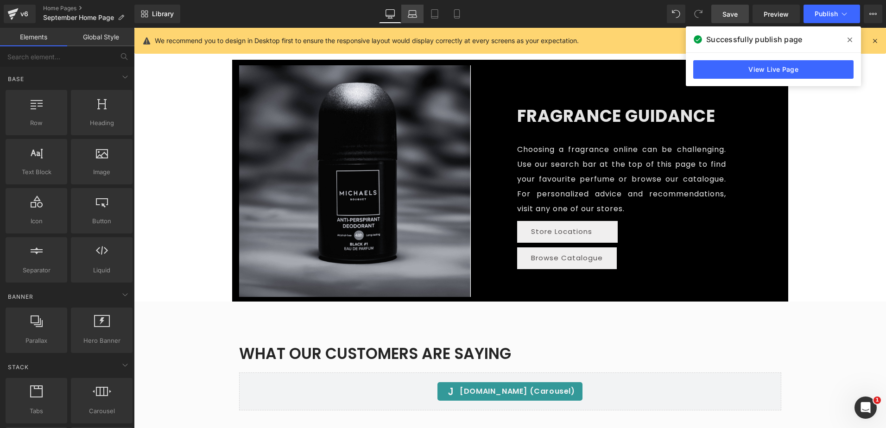
click at [411, 8] on link "Laptop" at bounding box center [412, 14] width 22 height 19
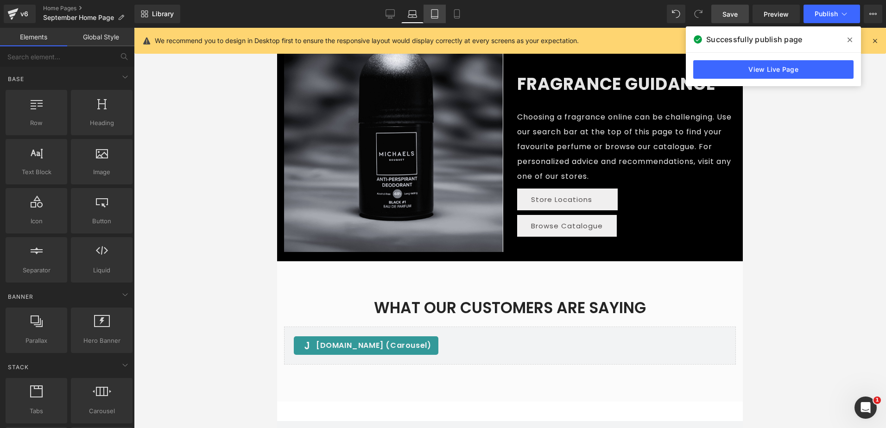
click at [431, 13] on icon at bounding box center [434, 13] width 9 height 9
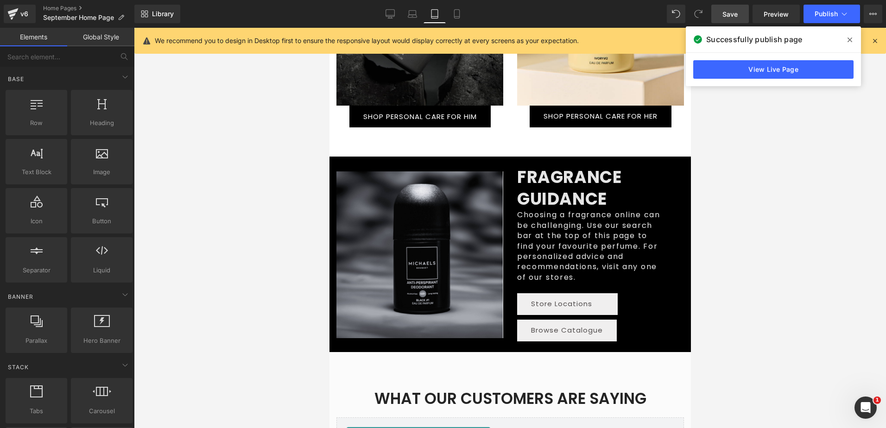
scroll to position [774, 0]
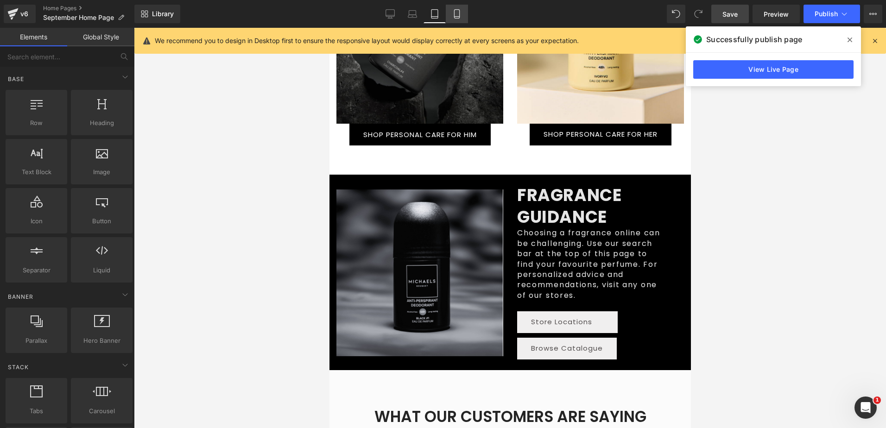
click at [454, 8] on link "Mobile" at bounding box center [457, 14] width 22 height 19
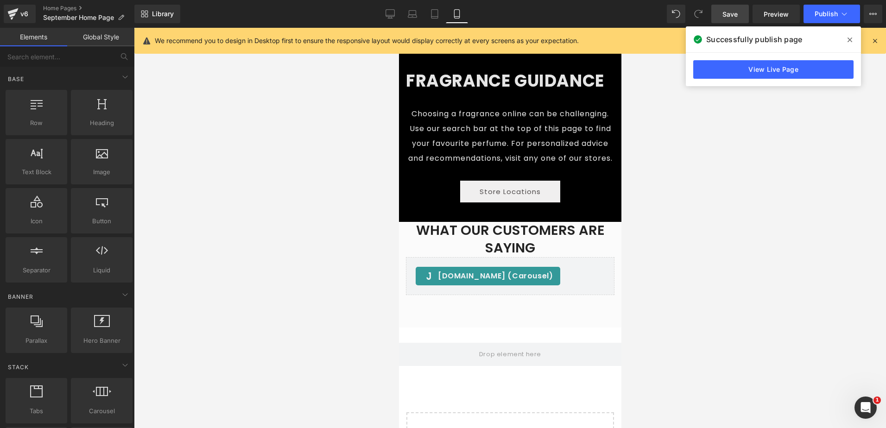
scroll to position [2063, 0]
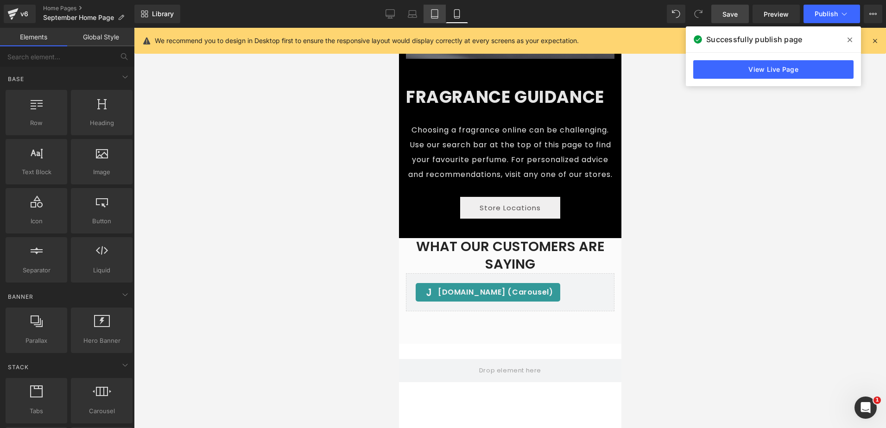
click at [437, 13] on icon at bounding box center [434, 13] width 9 height 9
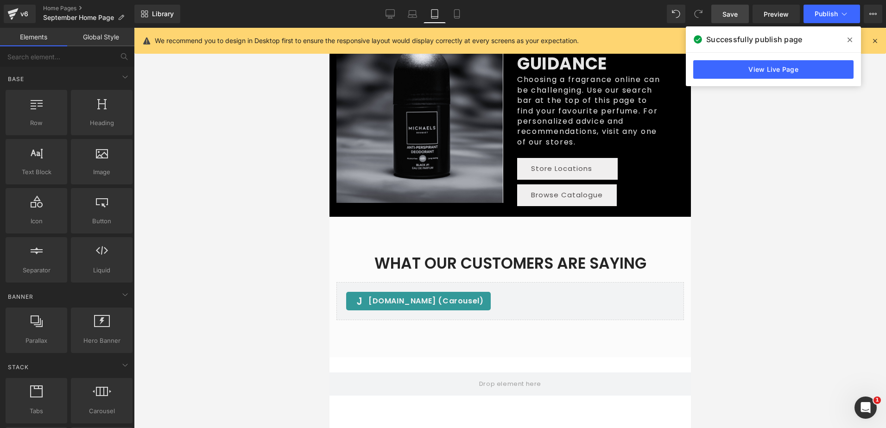
scroll to position [922, 0]
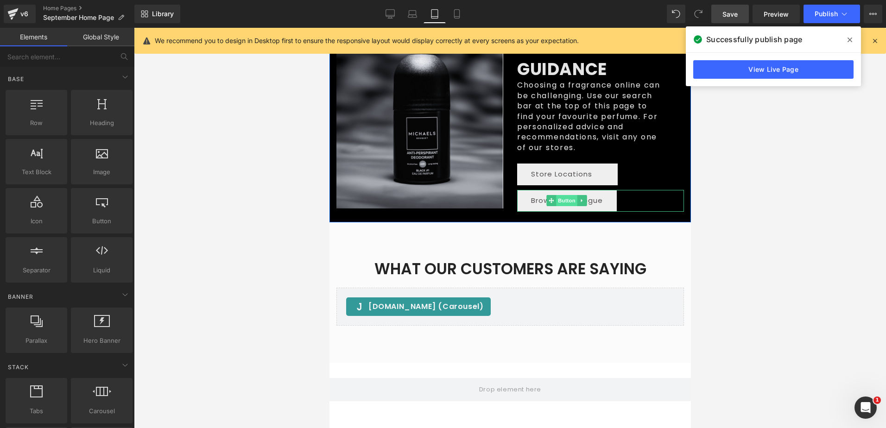
click at [557, 195] on span "Button" at bounding box center [565, 200] width 21 height 11
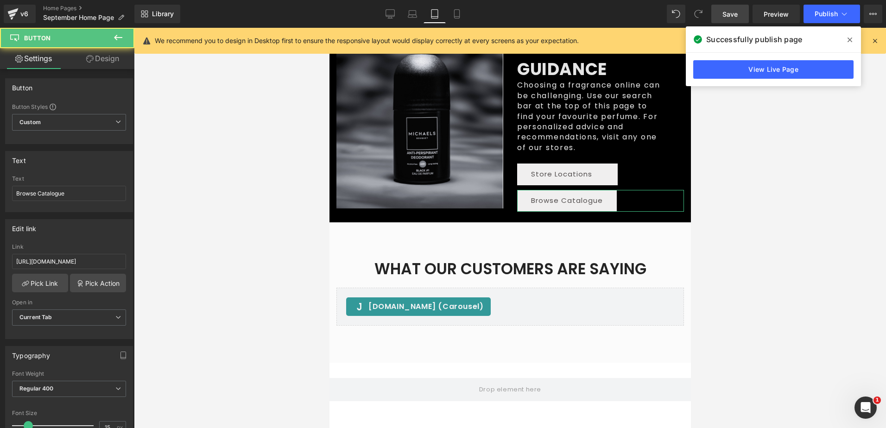
click at [96, 58] on link "Design" at bounding box center [102, 58] width 67 height 21
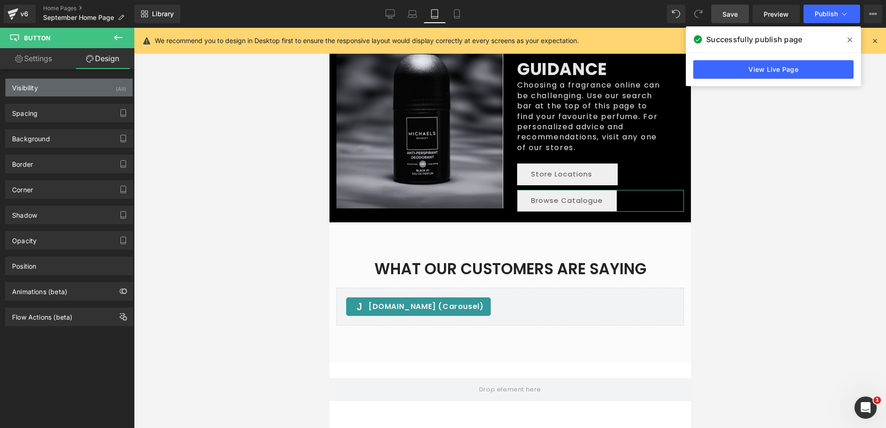
click at [88, 94] on div "Visibility (All)" at bounding box center [69, 88] width 127 height 18
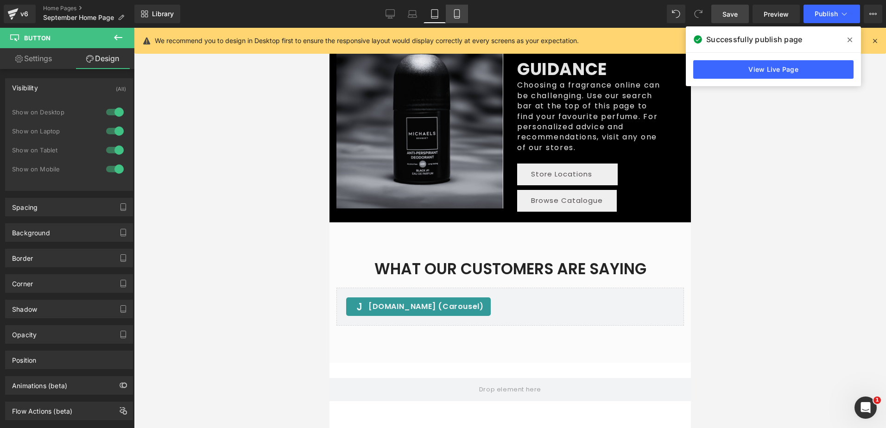
click at [455, 15] on icon at bounding box center [456, 13] width 9 height 9
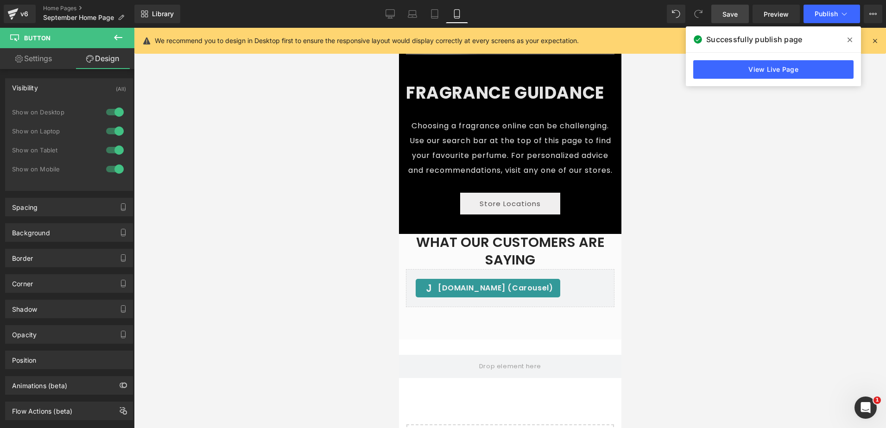
scroll to position [2032, 0]
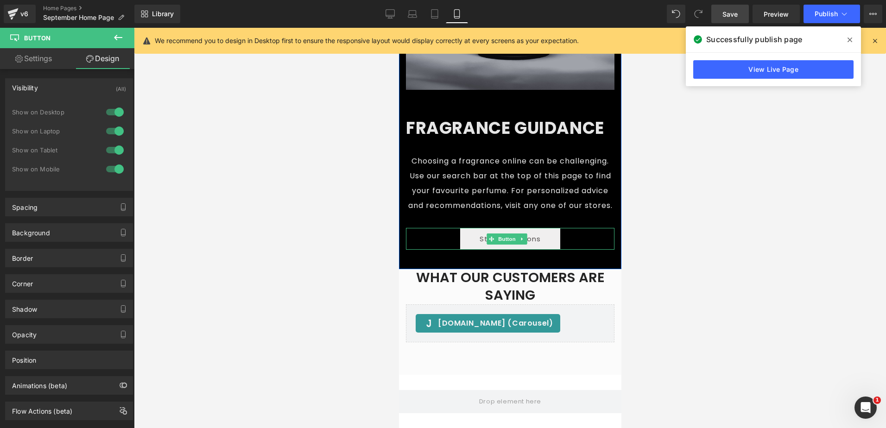
click at [547, 247] on link "Store Locations" at bounding box center [509, 239] width 100 height 22
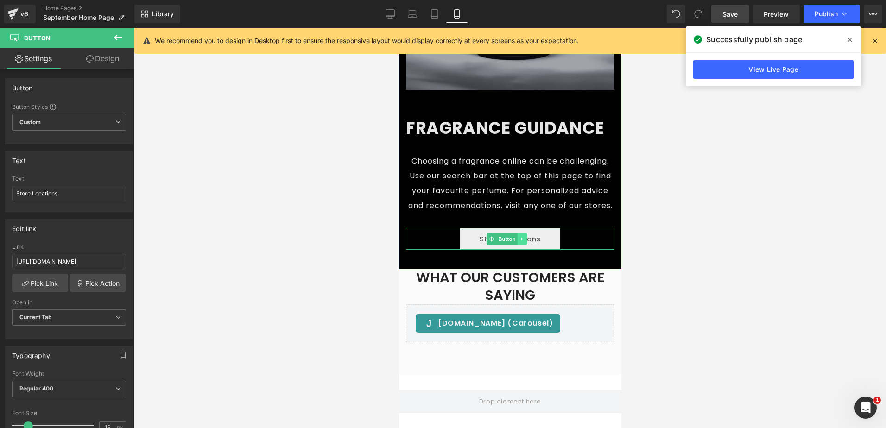
click at [520, 241] on icon at bounding box center [520, 239] width 1 height 3
click at [520, 245] on link at bounding box center [517, 238] width 10 height 11
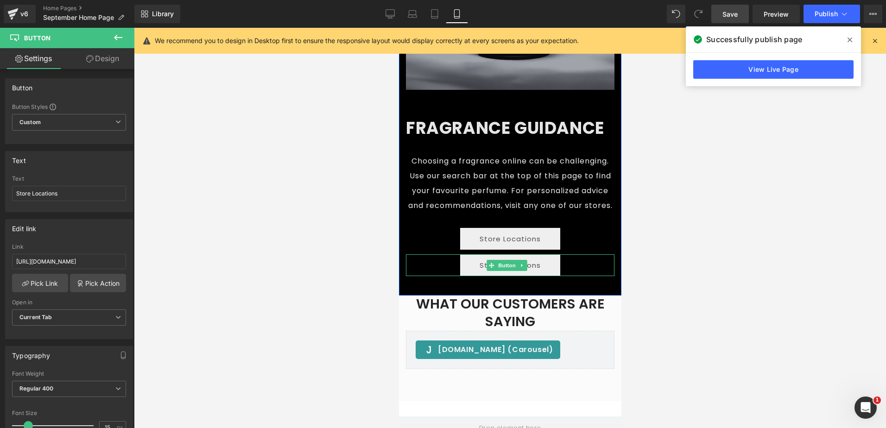
click at [482, 275] on link "Store Locations" at bounding box center [509, 265] width 100 height 22
click at [433, 17] on icon at bounding box center [434, 17] width 6 height 0
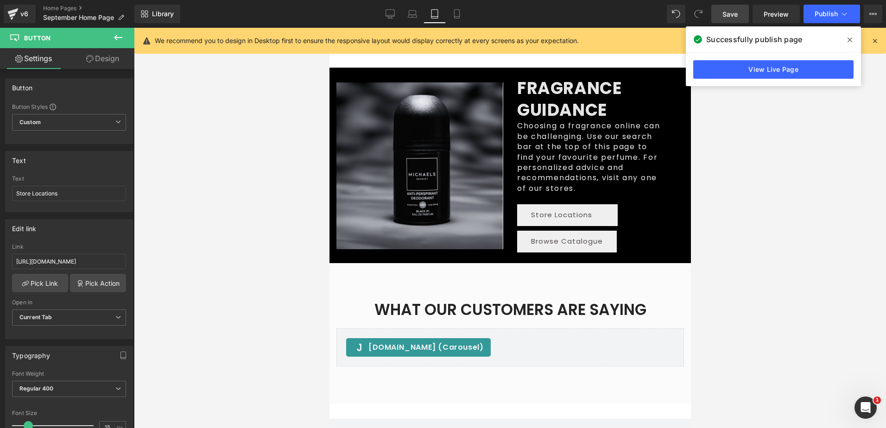
scroll to position [973, 0]
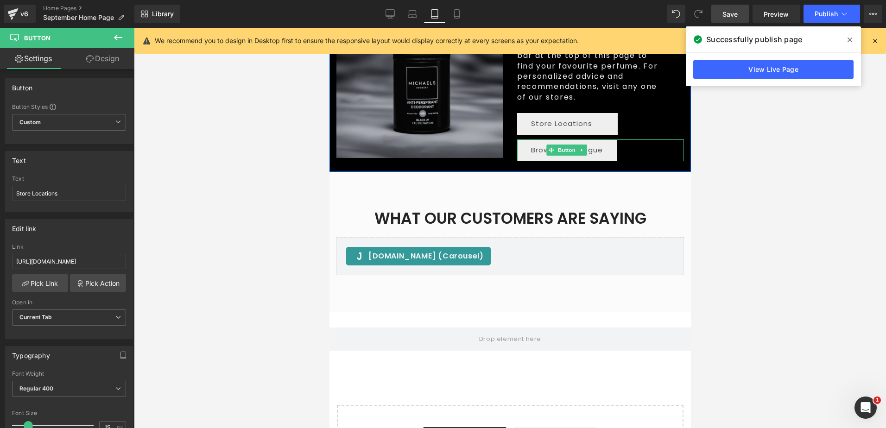
click at [532, 147] on link "Browse Catalogue" at bounding box center [566, 150] width 100 height 22
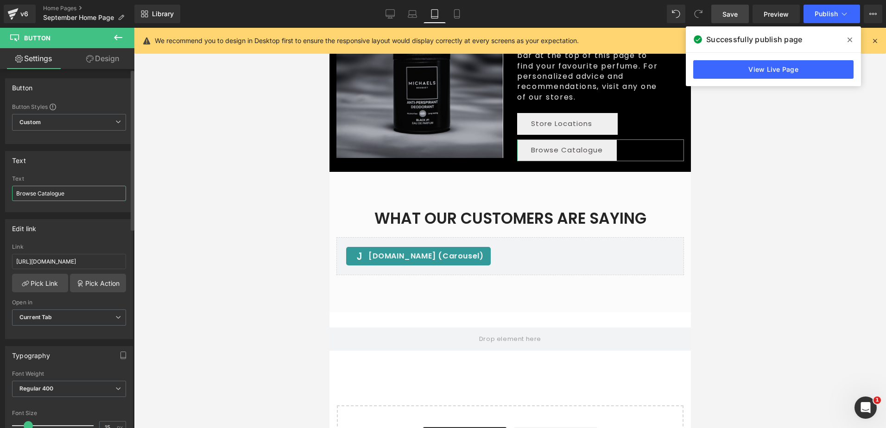
drag, startPoint x: 69, startPoint y: 193, endPoint x: 2, endPoint y: 193, distance: 66.2
click at [2, 193] on div "Text Browse Catalogue Text Browse Catalogue" at bounding box center [69, 178] width 138 height 68
click at [459, 10] on icon at bounding box center [456, 14] width 5 height 9
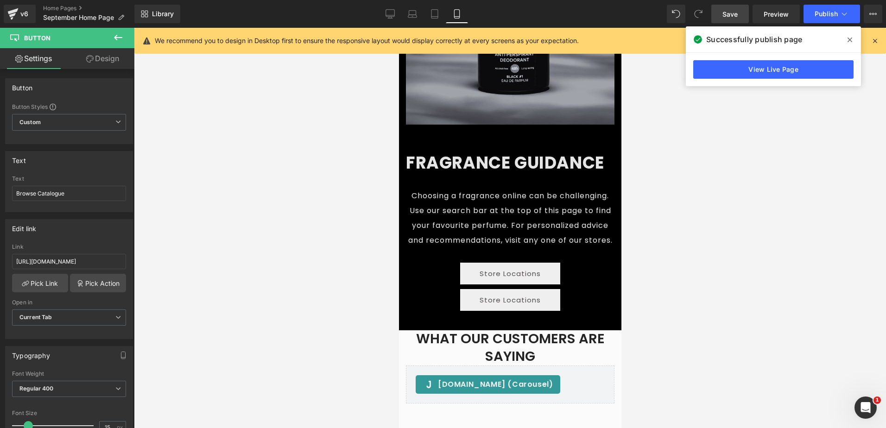
scroll to position [2177, 0]
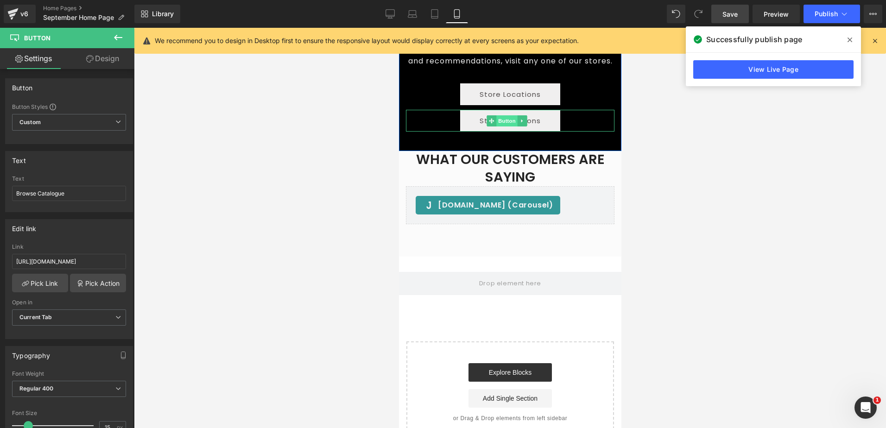
drag, startPoint x: 511, startPoint y: 127, endPoint x: 504, endPoint y: 131, distance: 8.1
click at [511, 126] on span "Button" at bounding box center [506, 120] width 21 height 11
click at [469, 129] on link "Store Locations" at bounding box center [509, 121] width 100 height 22
drag, startPoint x: 58, startPoint y: 196, endPoint x: 5, endPoint y: 194, distance: 53.3
click at [5, 194] on div "Text Store Locations Text Store Locations" at bounding box center [69, 181] width 128 height 61
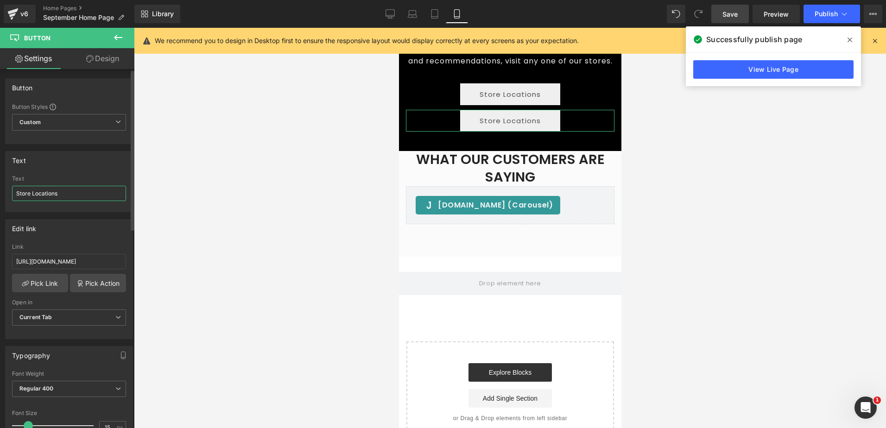
paste input "Browse Catalogue"
type input "Browse Catalogue"
click at [63, 262] on input "[URL][DOMAIN_NAME]" at bounding box center [69, 261] width 114 height 15
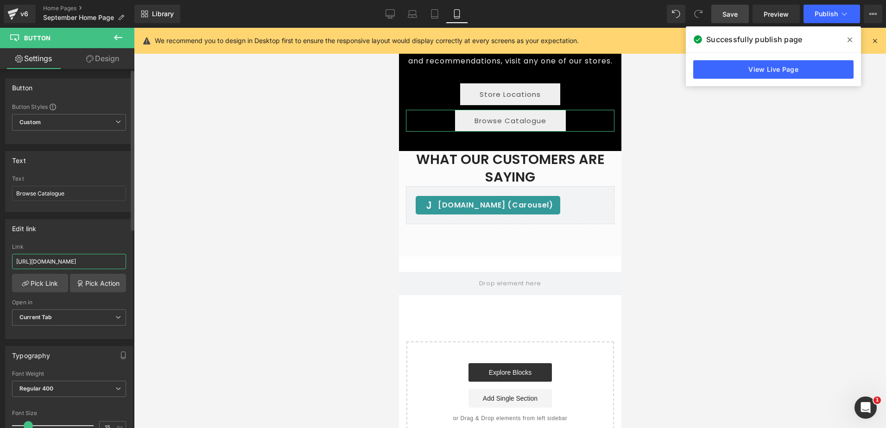
paste input "[DOMAIN_NAME][URL]"
type input "[URL][DOMAIN_NAME]"
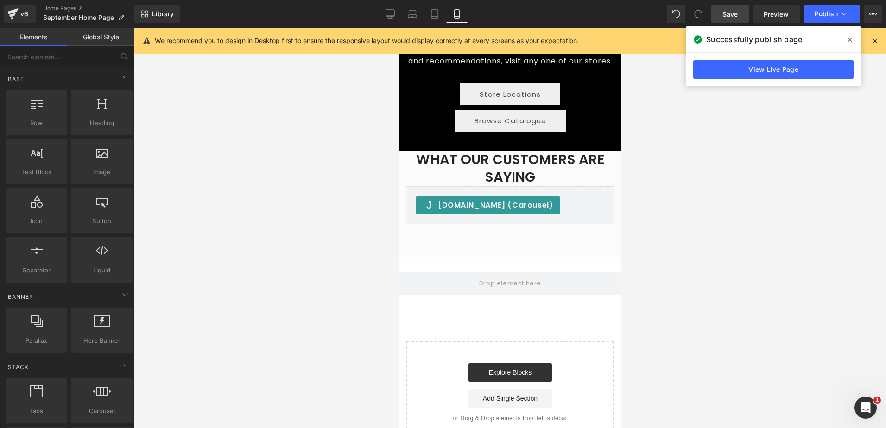
scroll to position [0, 0]
click at [213, 213] on div at bounding box center [510, 228] width 752 height 400
click at [498, 127] on span "Button" at bounding box center [506, 121] width 21 height 11
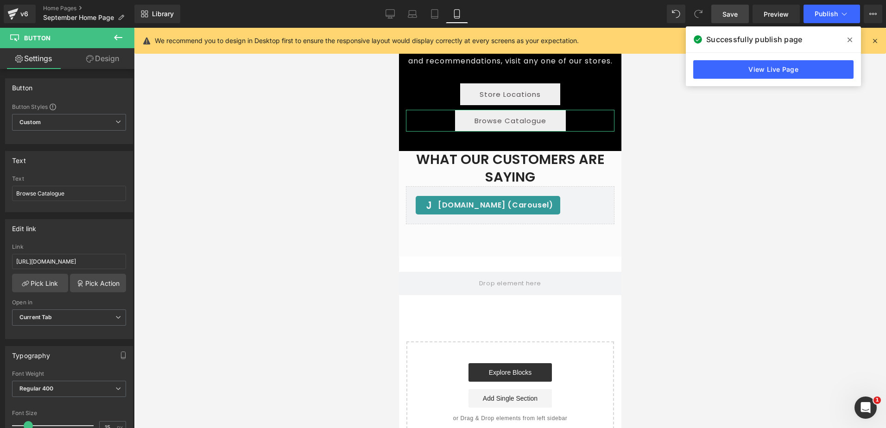
click at [90, 63] on link "Design" at bounding box center [102, 58] width 67 height 21
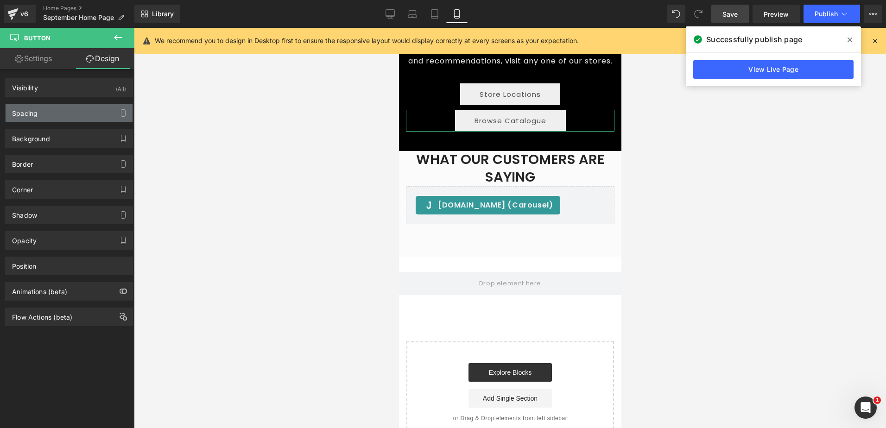
click at [82, 107] on div "Spacing" at bounding box center [69, 113] width 127 height 18
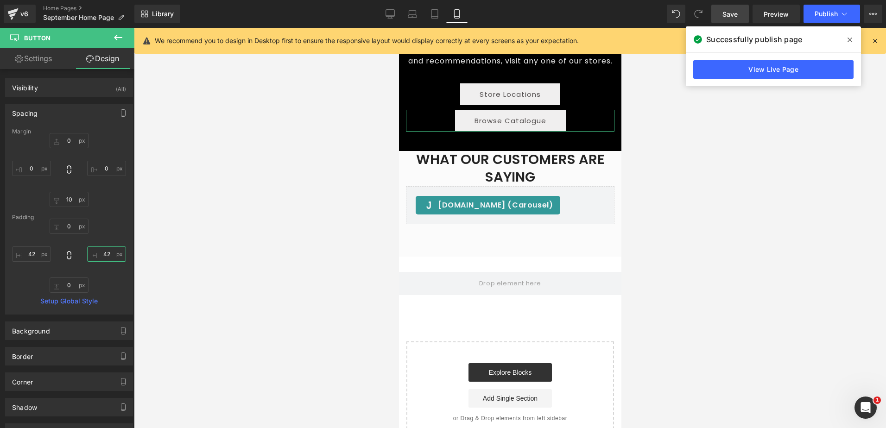
click at [101, 255] on input "text" at bounding box center [106, 253] width 39 height 15
type input "2"
type input "25"
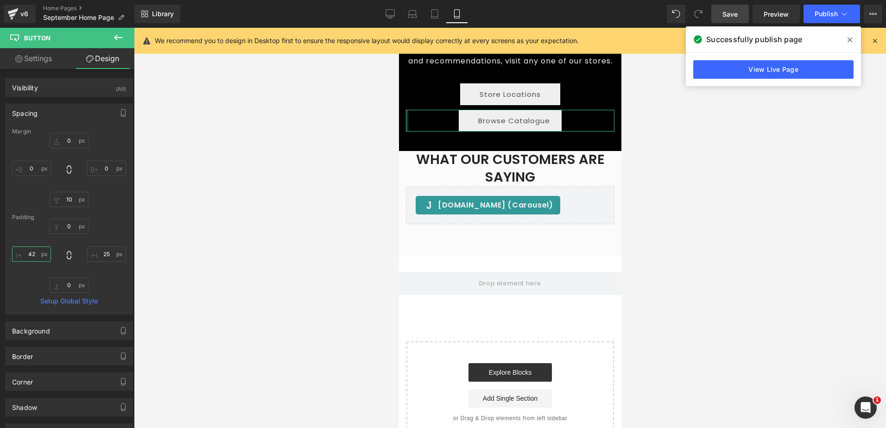
click at [29, 251] on input "text" at bounding box center [31, 253] width 39 height 15
click at [30, 252] on input "text" at bounding box center [31, 253] width 39 height 15
type input "2"
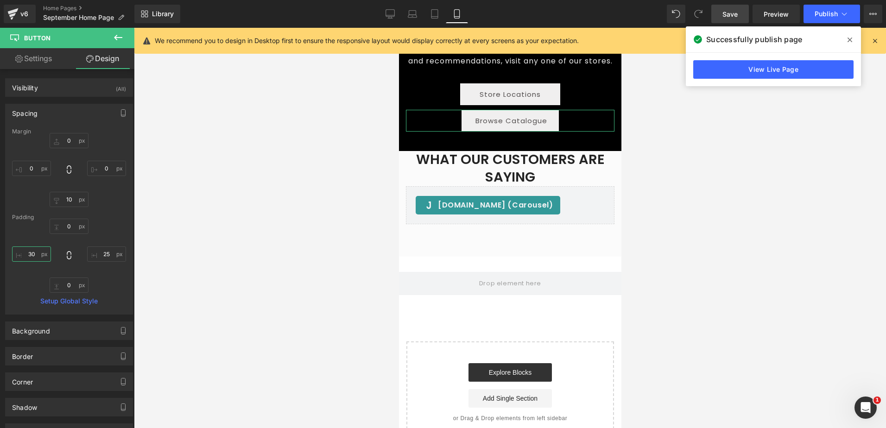
type input "3"
type input "28"
click at [103, 254] on input "25" at bounding box center [106, 253] width 39 height 15
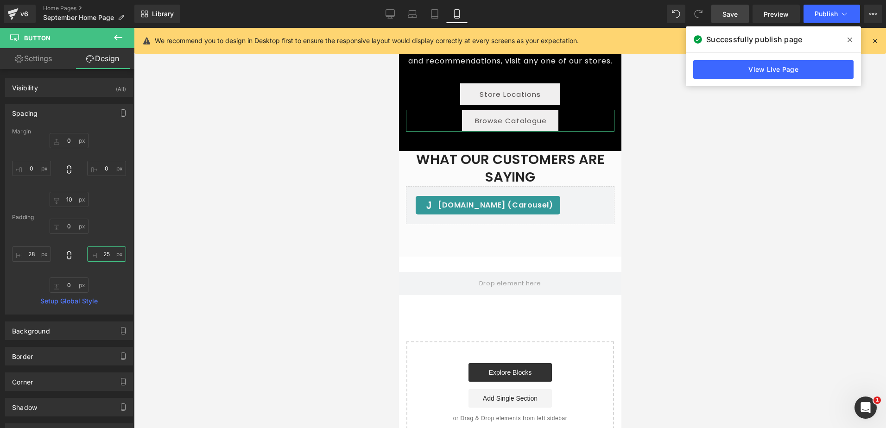
click at [103, 254] on input "25" at bounding box center [106, 253] width 39 height 15
click at [100, 252] on input "28" at bounding box center [106, 253] width 39 height 15
type input "30"
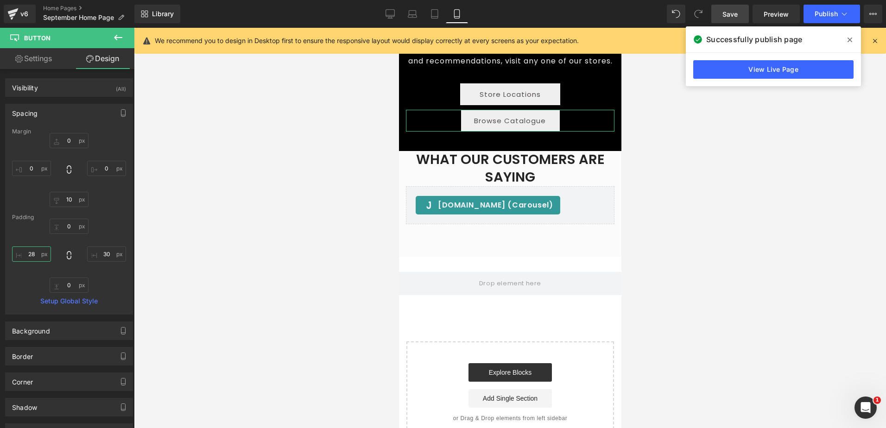
click at [31, 254] on input "28" at bounding box center [31, 253] width 39 height 15
type input "30"
click at [543, 122] on link "Browse Catalogue" at bounding box center [510, 121] width 100 height 22
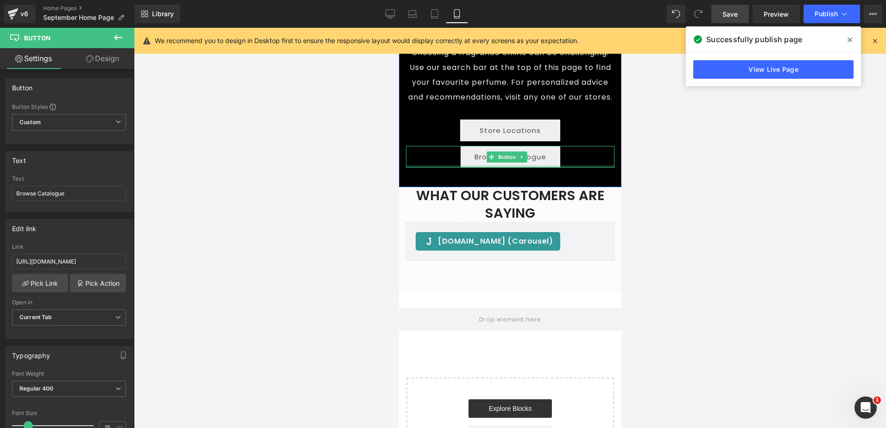
scroll to position [2131, 0]
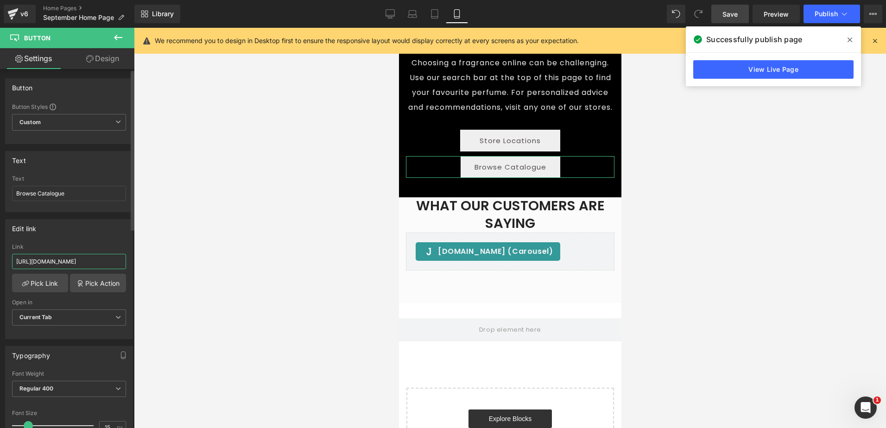
click at [81, 257] on input "[URL][DOMAIN_NAME]" at bounding box center [69, 261] width 114 height 15
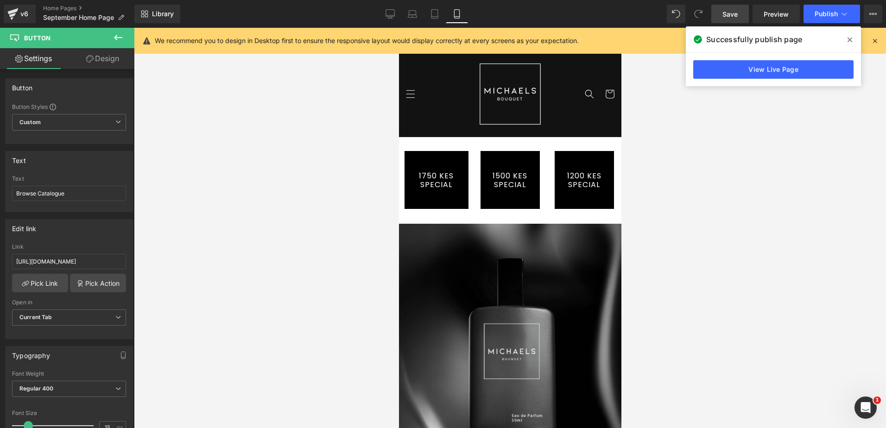
scroll to position [0, 0]
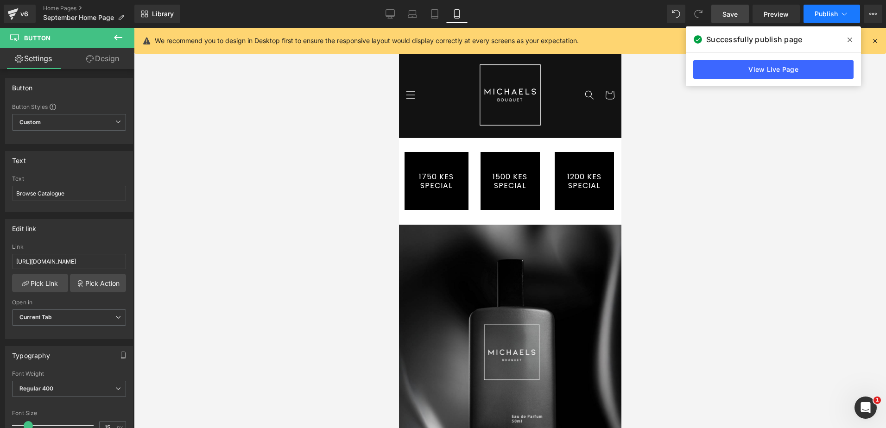
click at [829, 12] on span "Publish" at bounding box center [825, 13] width 23 height 7
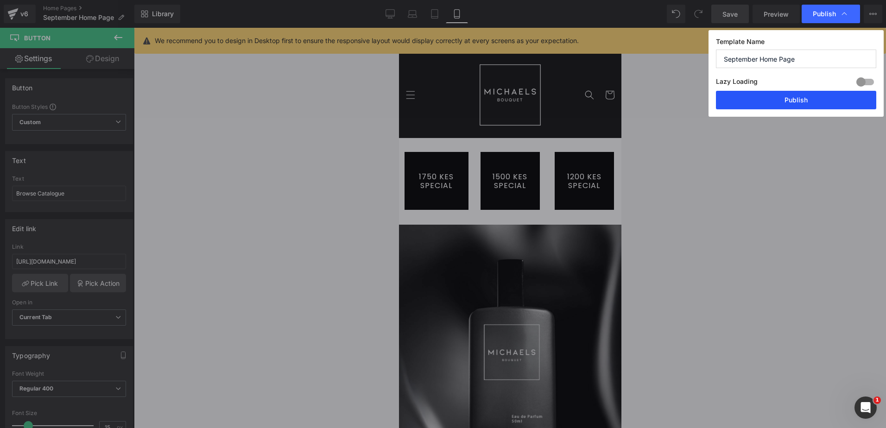
click at [802, 98] on button "Publish" at bounding box center [796, 100] width 160 height 19
